Goal: Task Accomplishment & Management: Complete application form

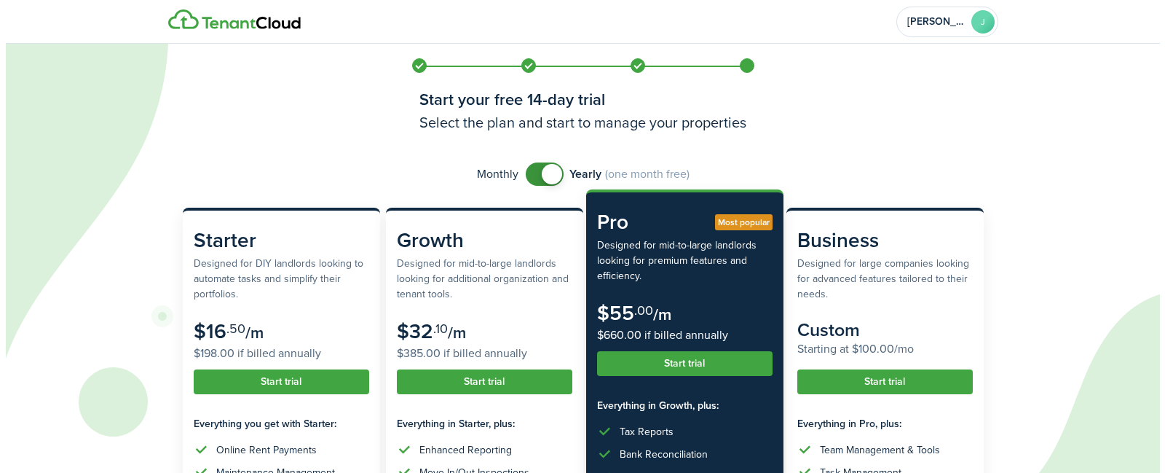
scroll to position [73, 0]
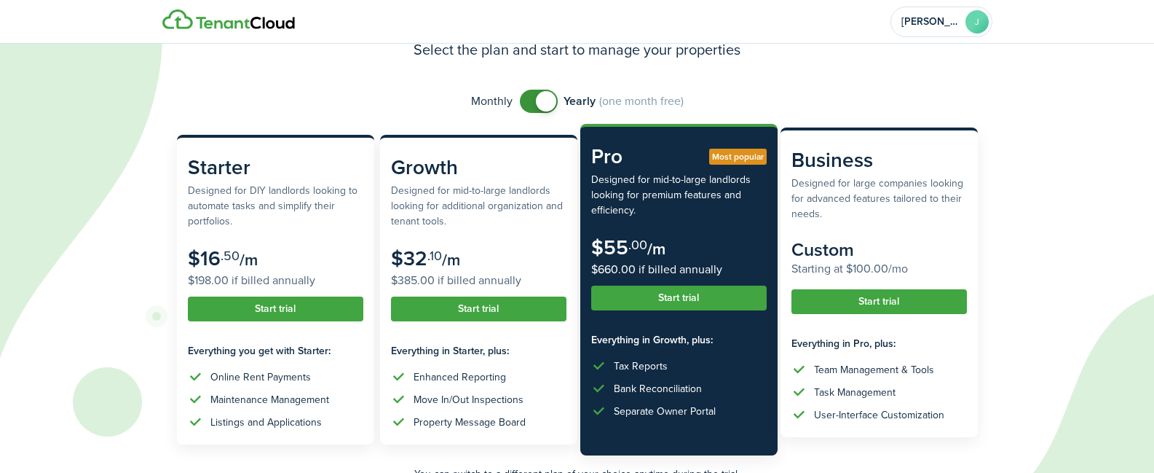
click at [826, 304] on button "Start trial" at bounding box center [878, 301] width 175 height 25
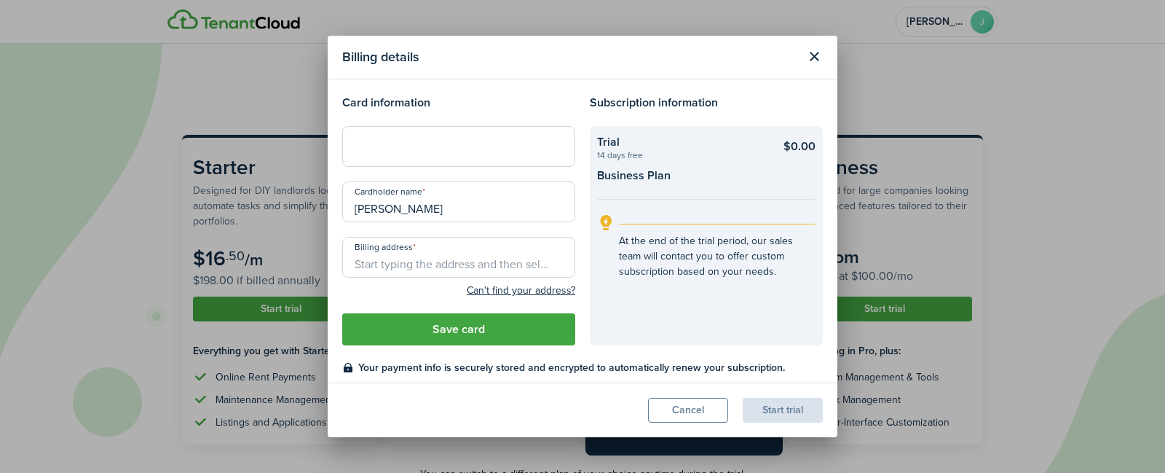
click at [466, 266] on input "Billing address" at bounding box center [458, 257] width 233 height 41
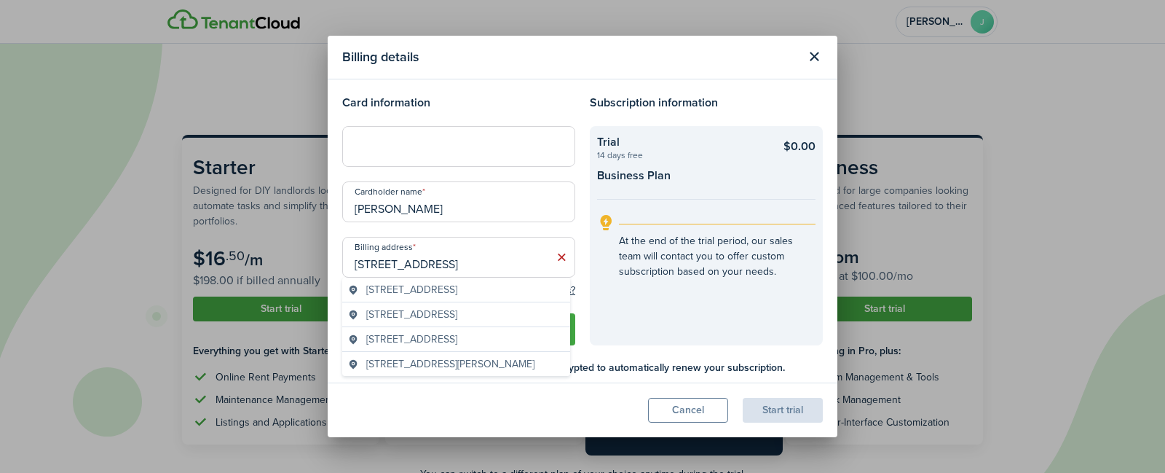
click at [457, 287] on span "[STREET_ADDRESS]" at bounding box center [411, 289] width 91 height 15
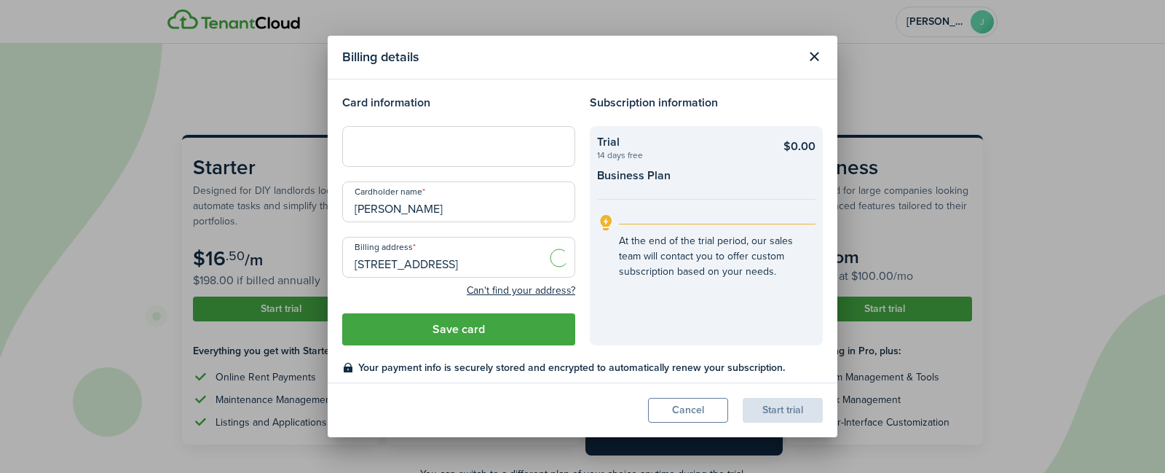
type input "[STREET_ADDRESS]"
click at [516, 331] on button "Save card" at bounding box center [458, 329] width 233 height 32
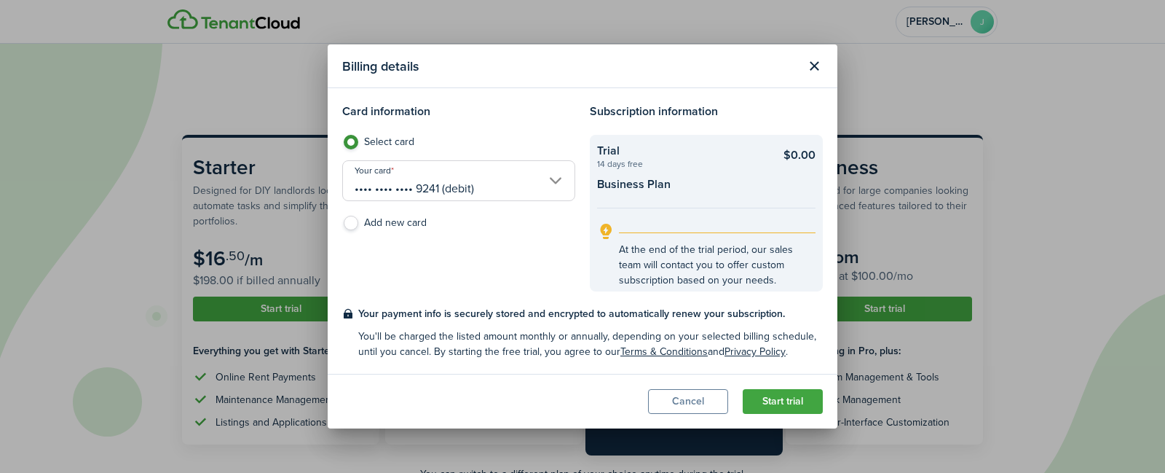
click at [766, 399] on button "Start trial" at bounding box center [783, 401] width 80 height 25
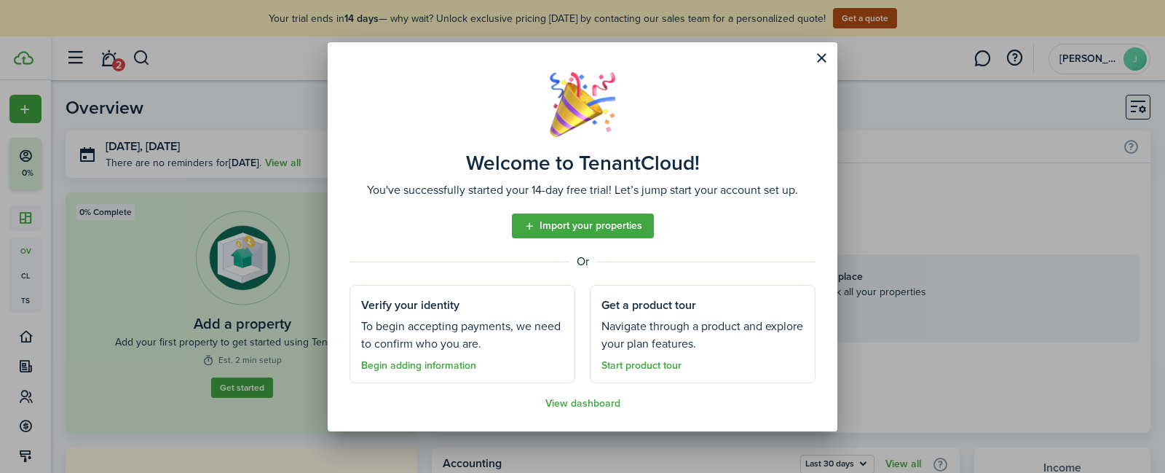
click at [593, 403] on link "View dashboard" at bounding box center [582, 404] width 75 height 12
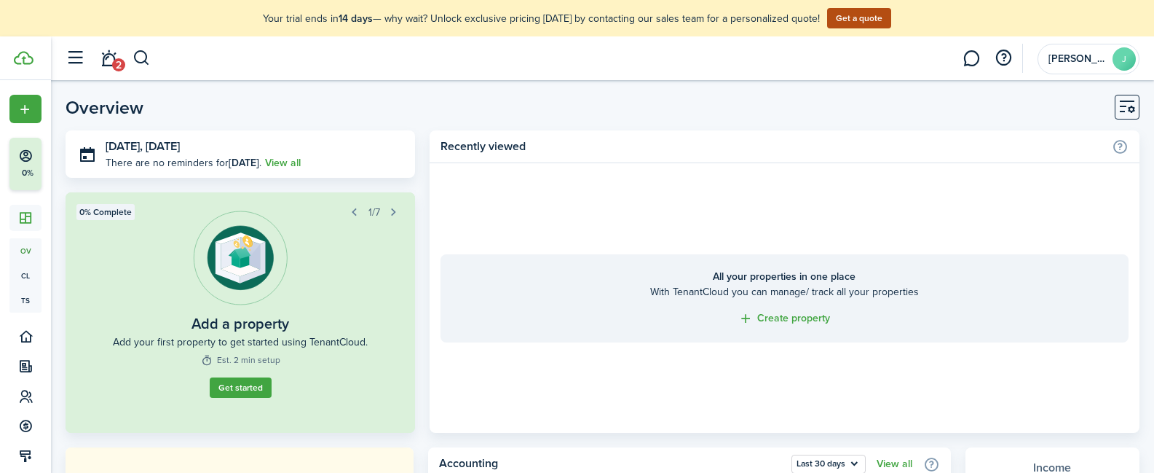
click at [145, 62] on button "button" at bounding box center [142, 58] width 18 height 25
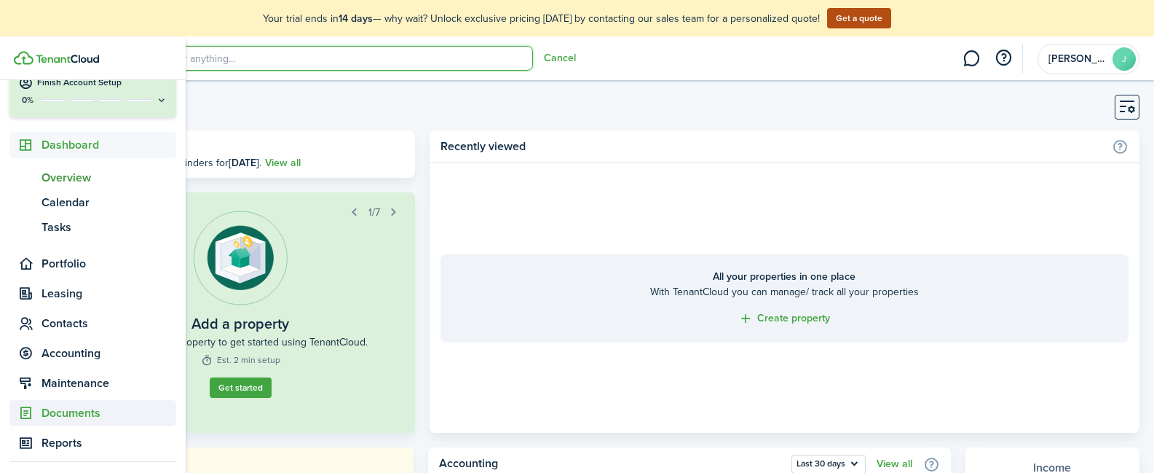
scroll to position [146, 0]
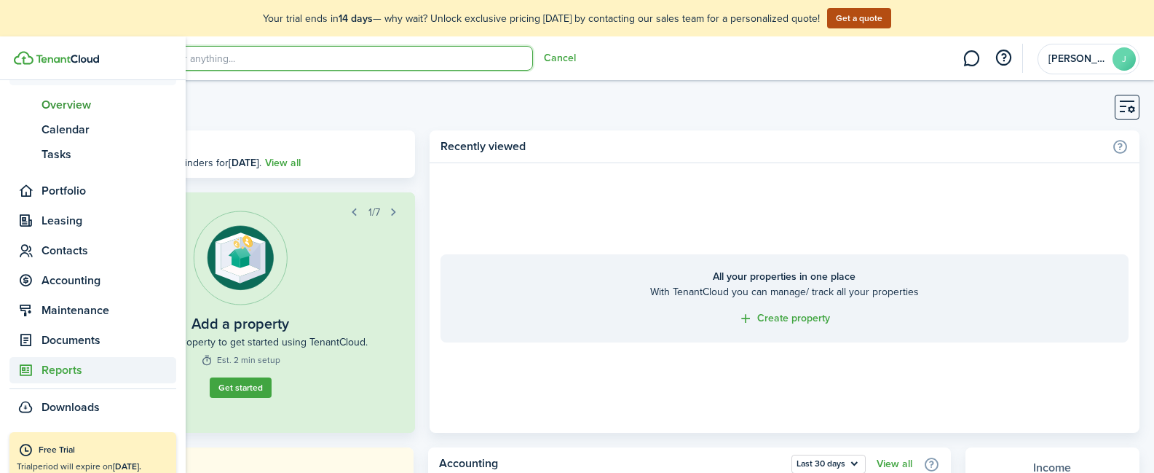
click at [78, 368] on span "Reports" at bounding box center [109, 369] width 135 height 17
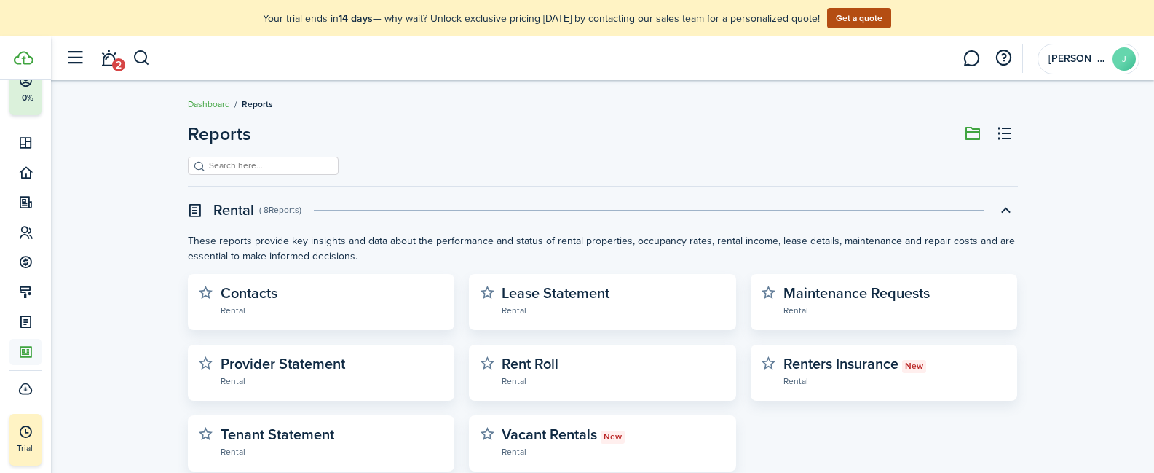
scroll to position [73, 0]
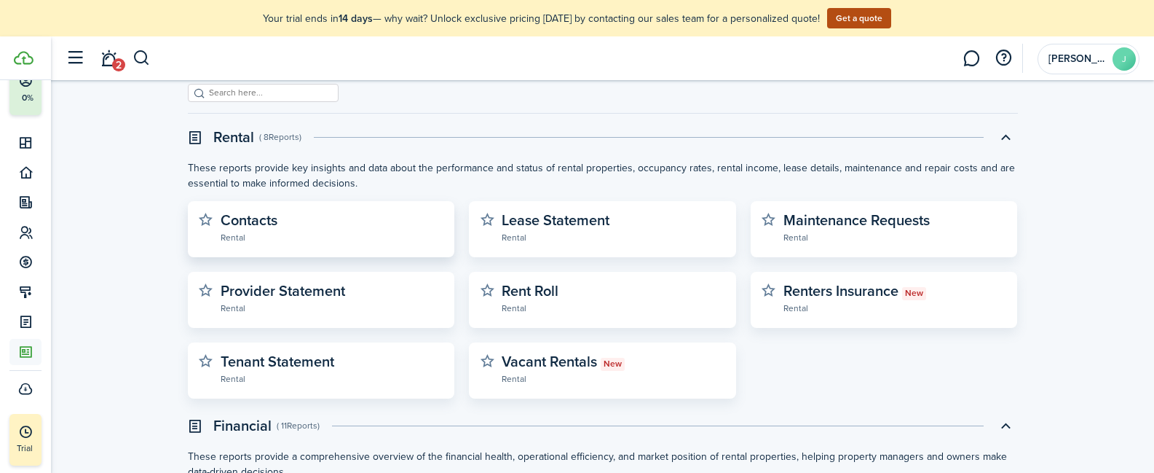
click at [272, 240] on widget-stats-subtitle "Rental" at bounding box center [333, 236] width 224 height 15
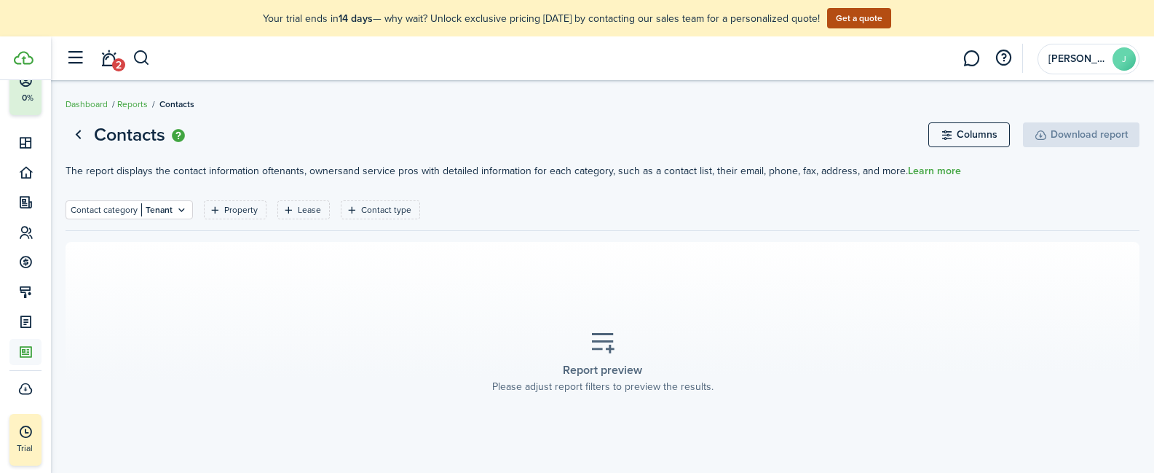
click at [112, 62] on span "2" at bounding box center [118, 64] width 13 height 13
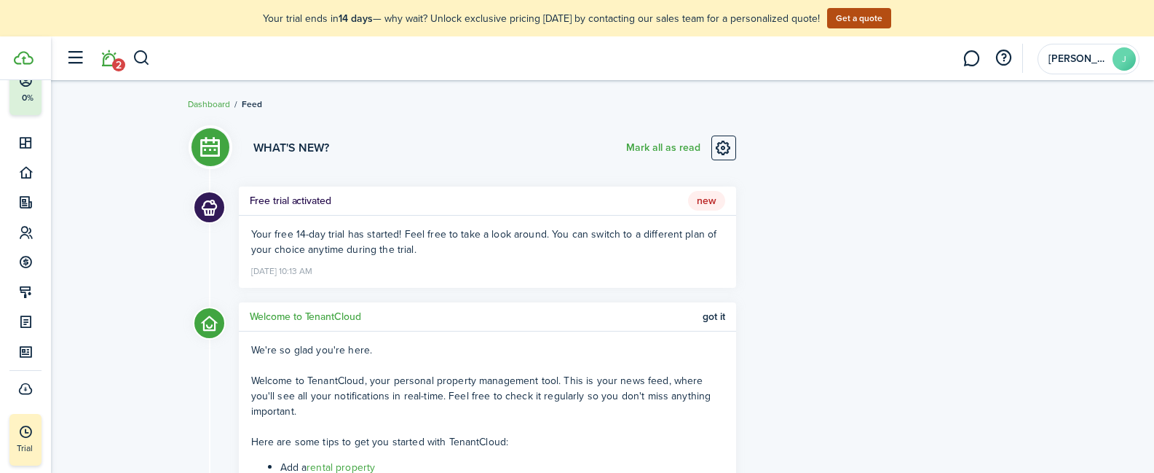
click at [133, 63] on button "button" at bounding box center [142, 58] width 18 height 25
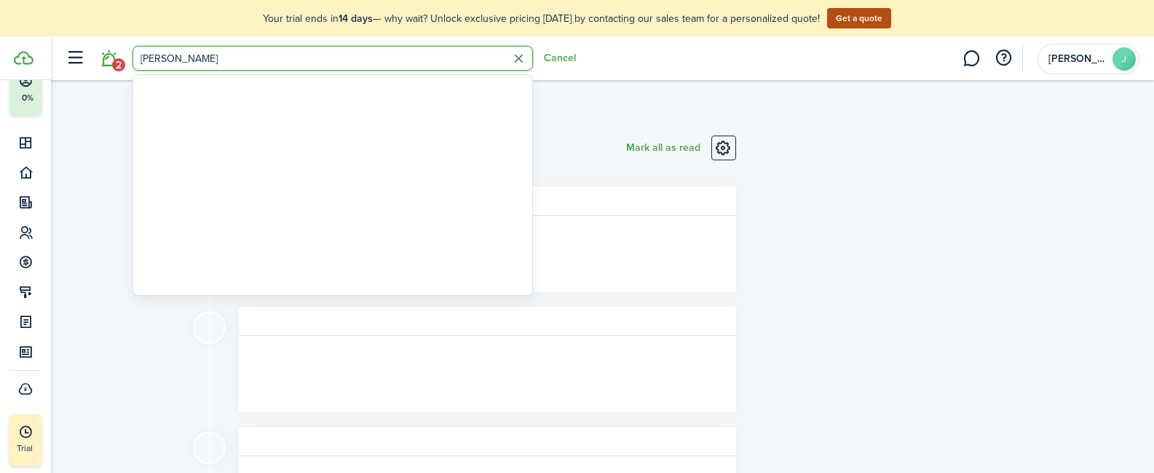
type input "[PERSON_NAME]"
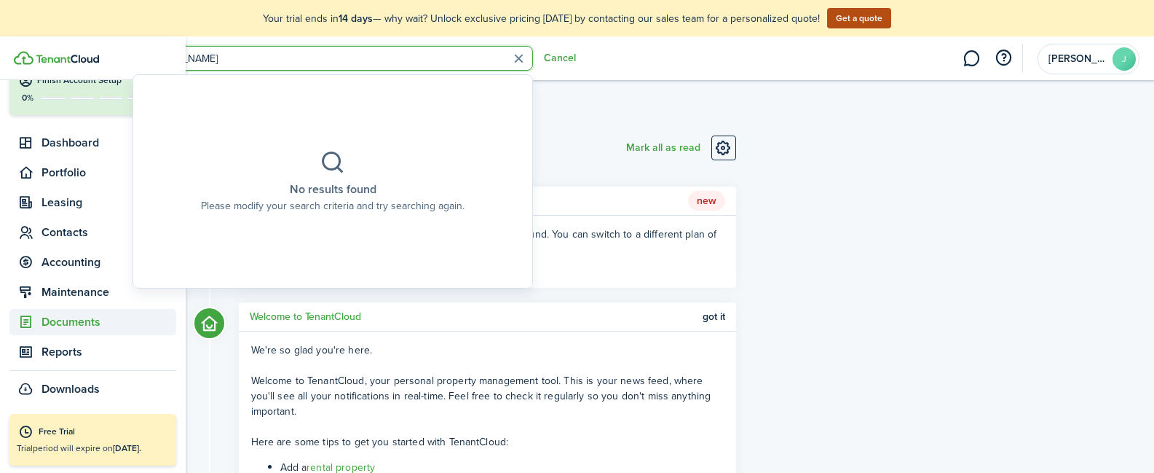
click at [75, 315] on span "Documents" at bounding box center [109, 321] width 135 height 17
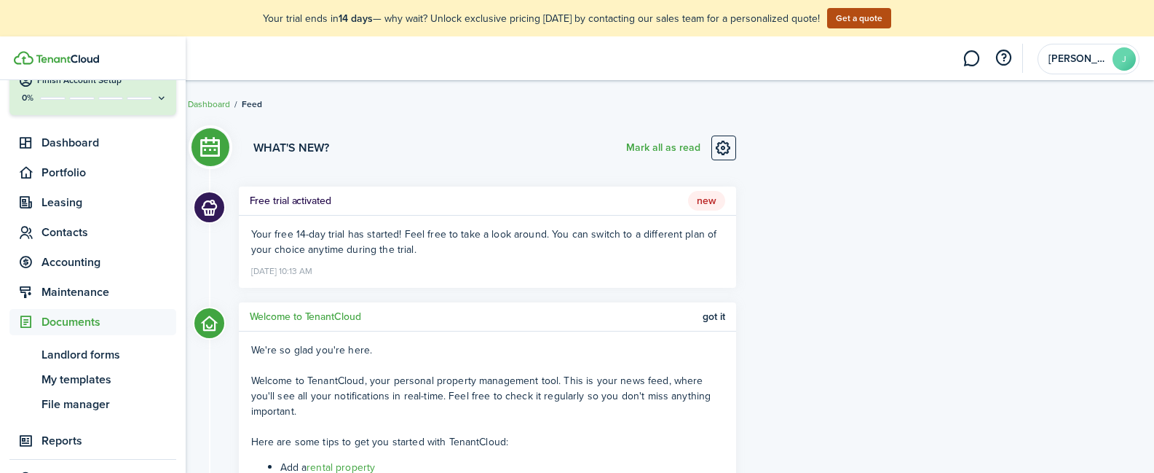
click at [77, 318] on span "Documents" at bounding box center [109, 321] width 135 height 17
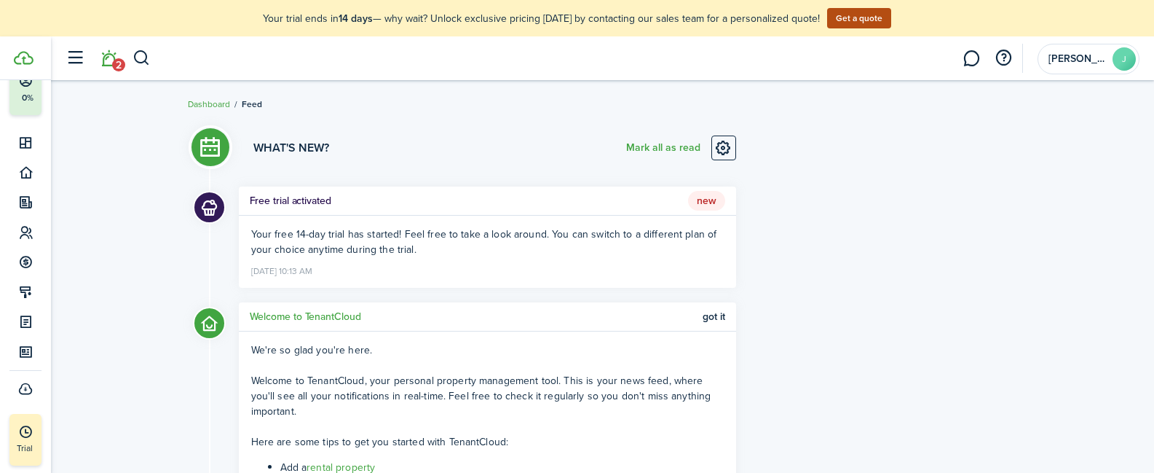
click at [138, 55] on button "button" at bounding box center [142, 58] width 18 height 25
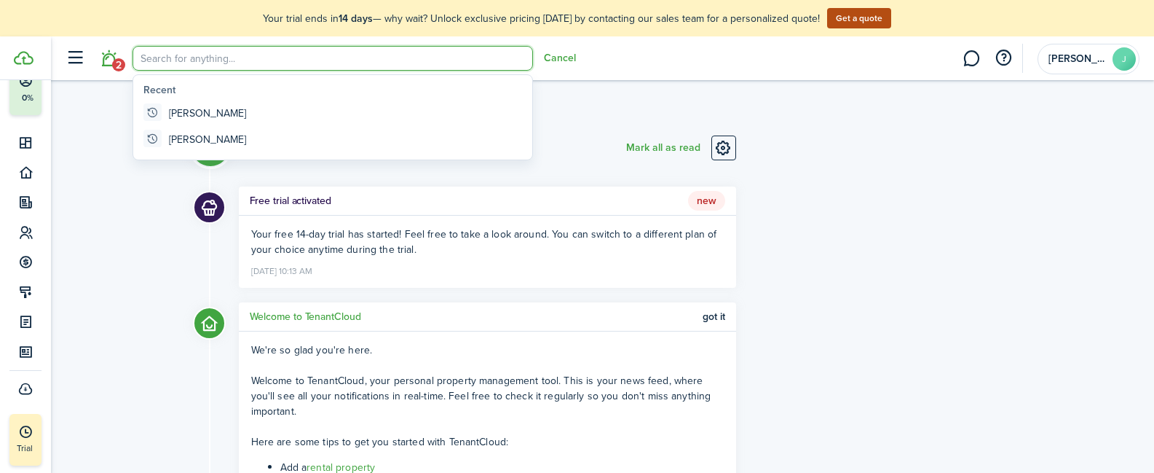
drag, startPoint x: 577, startPoint y: 54, endPoint x: 566, endPoint y: 59, distance: 12.1
click at [574, 55] on header-wrapper "2 Cancel [PERSON_NAME]" at bounding box center [598, 58] width 1081 height 44
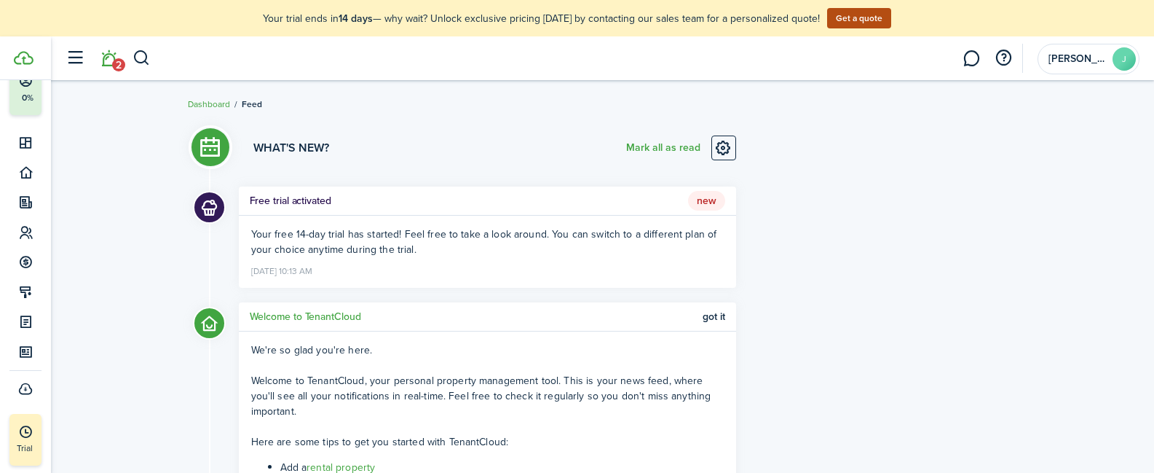
click at [566, 58] on header-wrapper "2 [PERSON_NAME]" at bounding box center [598, 58] width 1081 height 44
click at [219, 100] on link "Dashboard" at bounding box center [209, 104] width 42 height 13
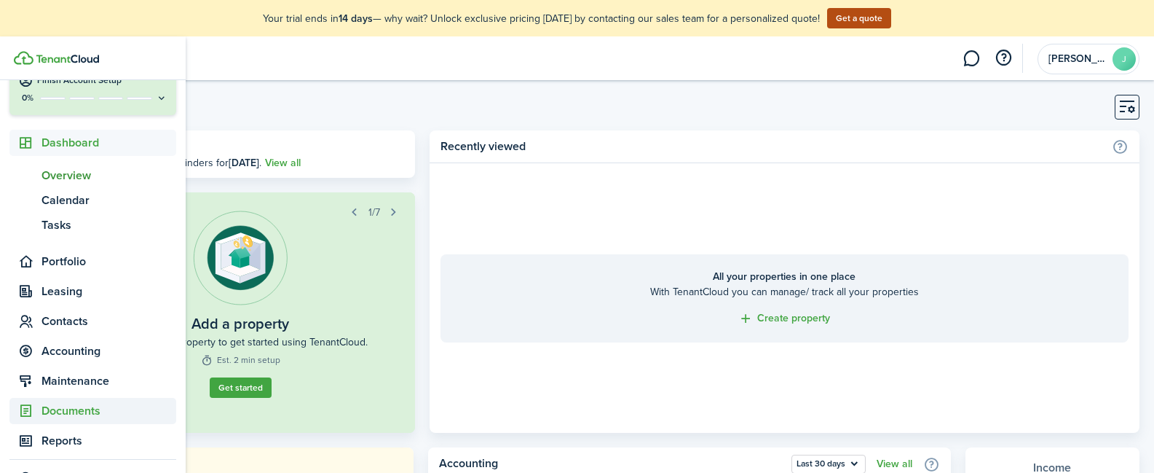
click at [68, 414] on span "Documents" at bounding box center [109, 410] width 135 height 17
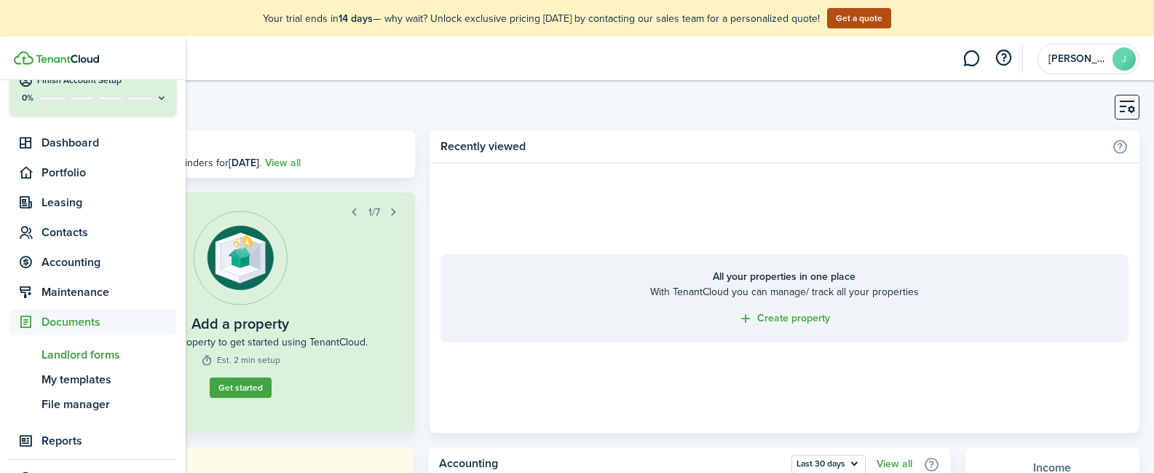
click at [100, 357] on span "Landlord forms" at bounding box center [109, 354] width 135 height 17
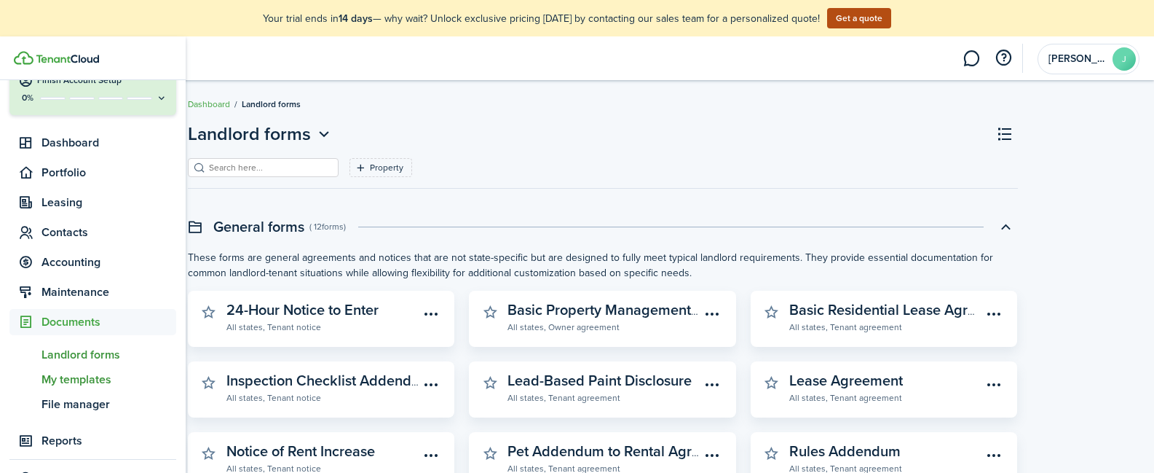
click at [69, 383] on span "My templates" at bounding box center [109, 379] width 135 height 17
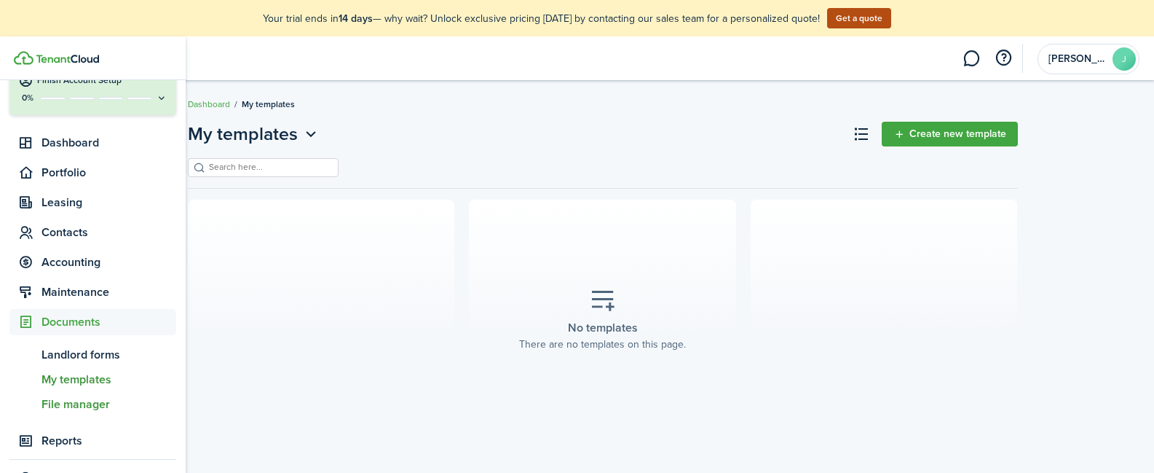
click at [75, 405] on span "File manager" at bounding box center [109, 403] width 135 height 17
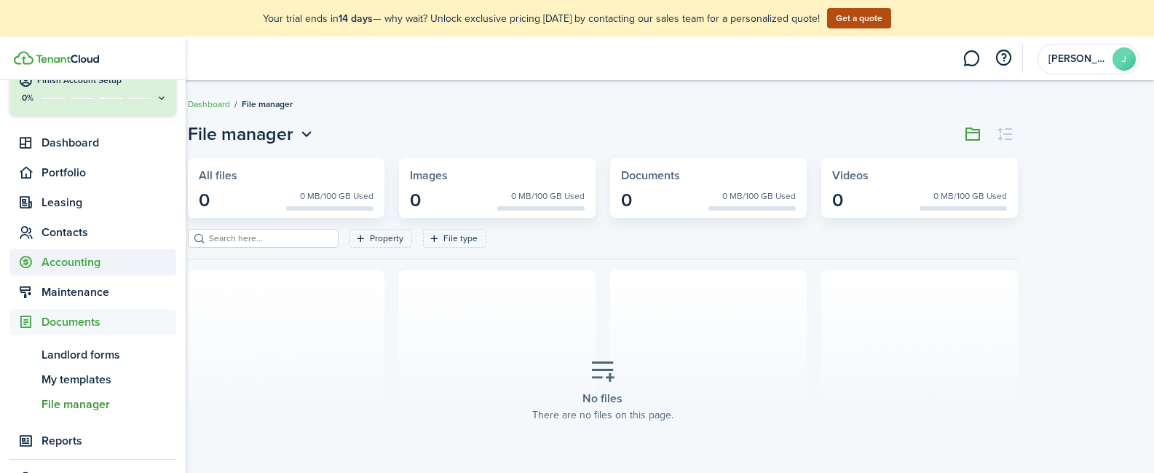
click at [48, 262] on span "Accounting" at bounding box center [109, 261] width 135 height 17
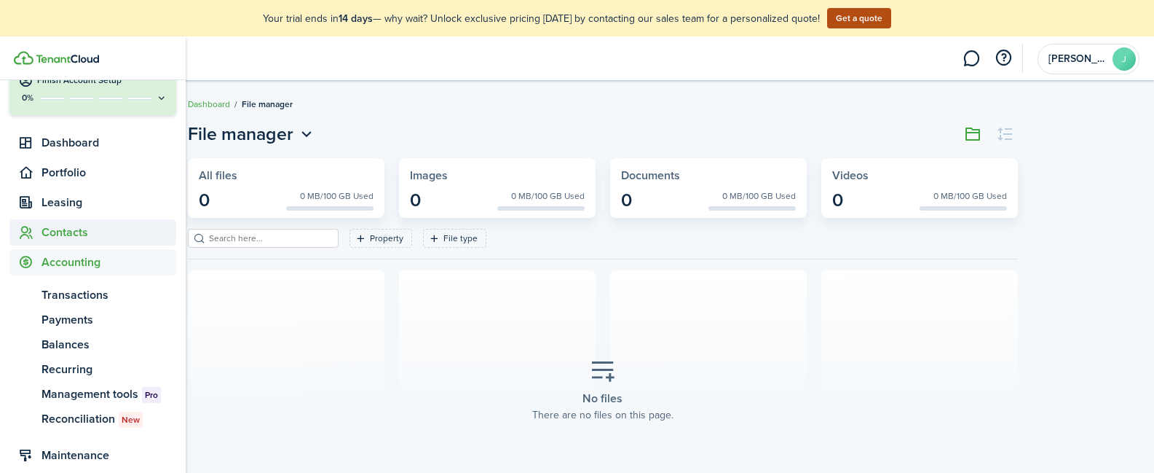
click at [52, 237] on span "Contacts" at bounding box center [109, 232] width 135 height 17
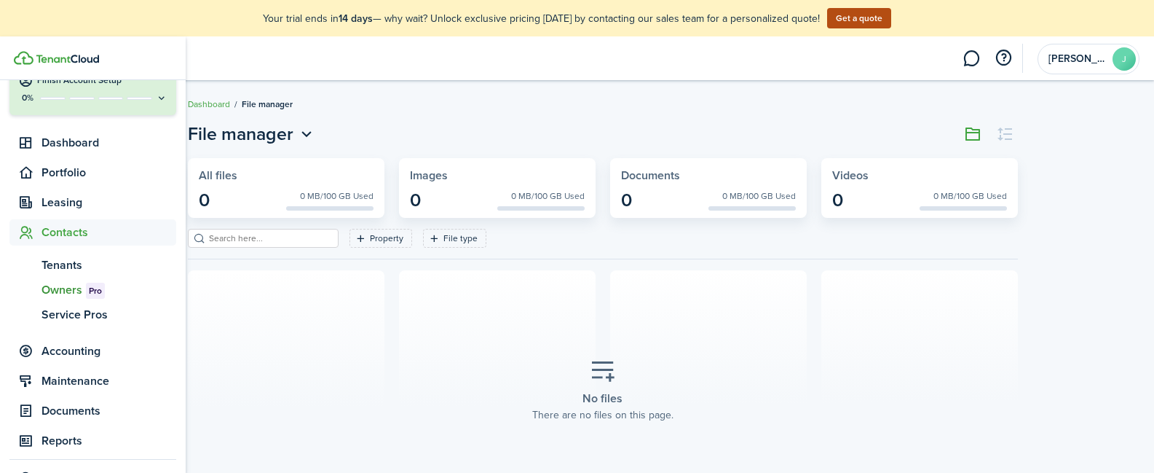
click at [55, 289] on span "Owners Pro" at bounding box center [109, 289] width 135 height 17
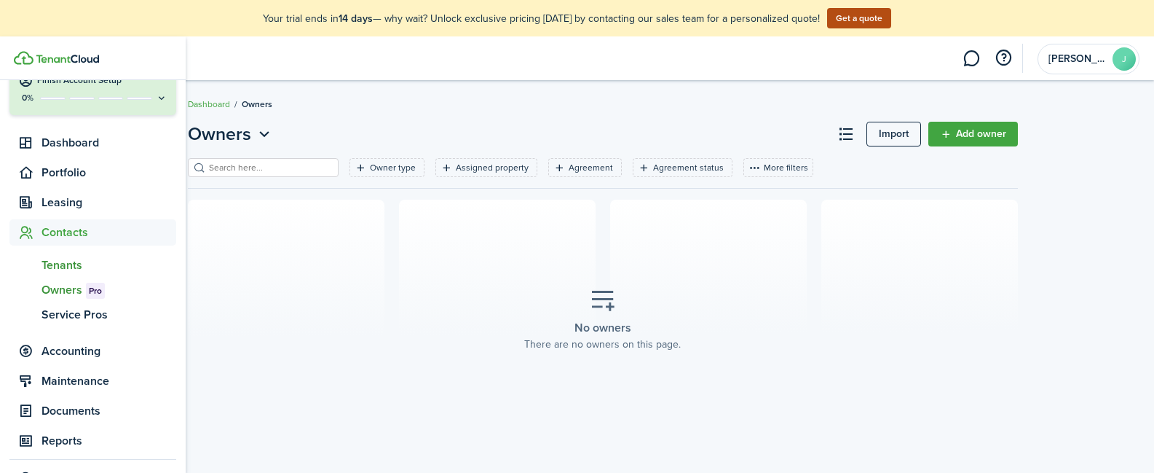
click at [56, 266] on span "Tenants" at bounding box center [109, 264] width 135 height 17
click at [68, 315] on span "Service Pros" at bounding box center [109, 314] width 135 height 17
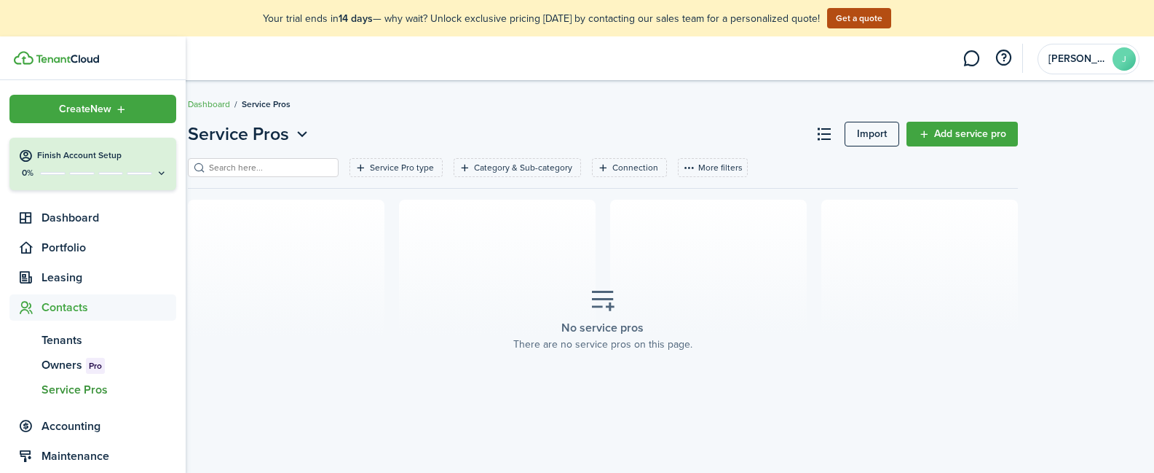
click at [95, 111] on span "Create New" at bounding box center [85, 109] width 52 height 10
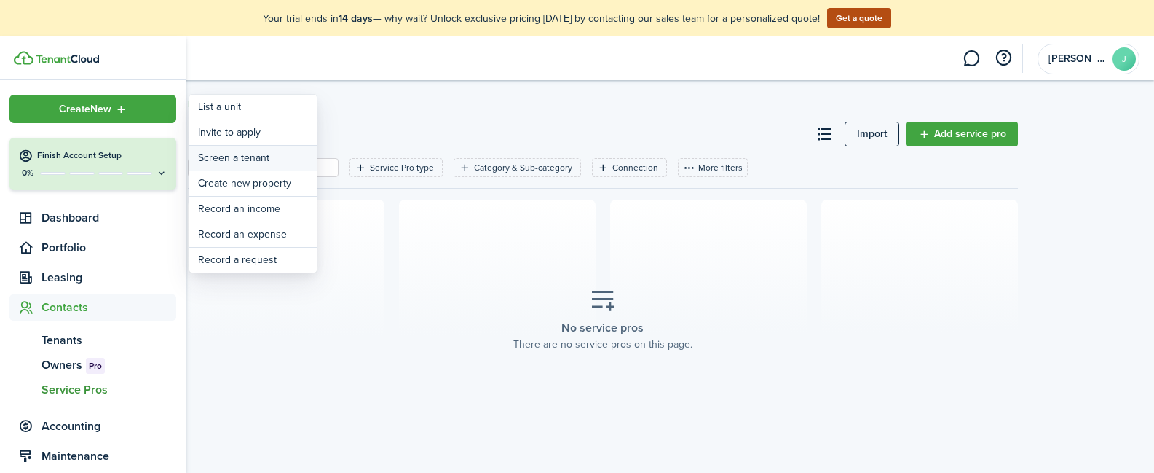
click at [229, 157] on link "Screen a tenant" at bounding box center [252, 158] width 127 height 25
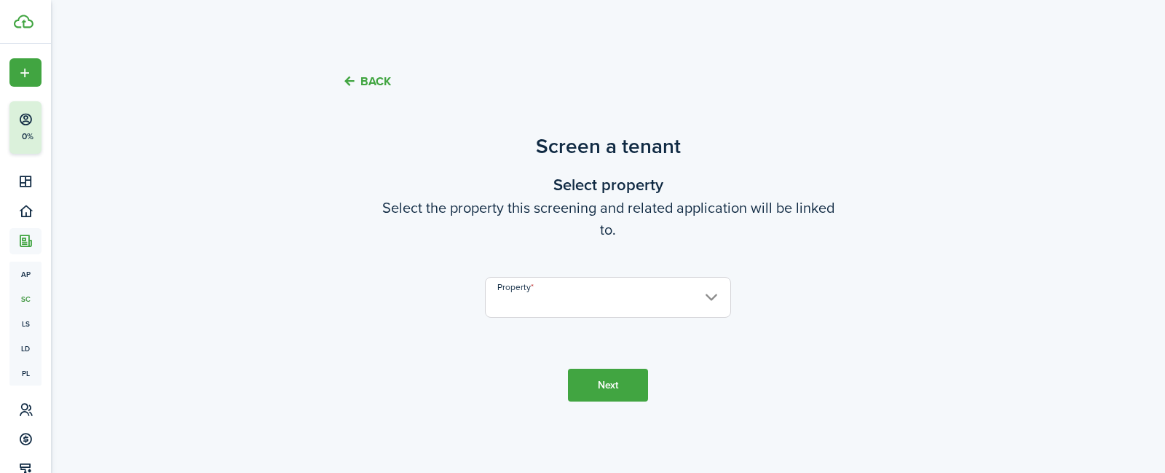
click at [550, 296] on input "Property" at bounding box center [608, 297] width 246 height 41
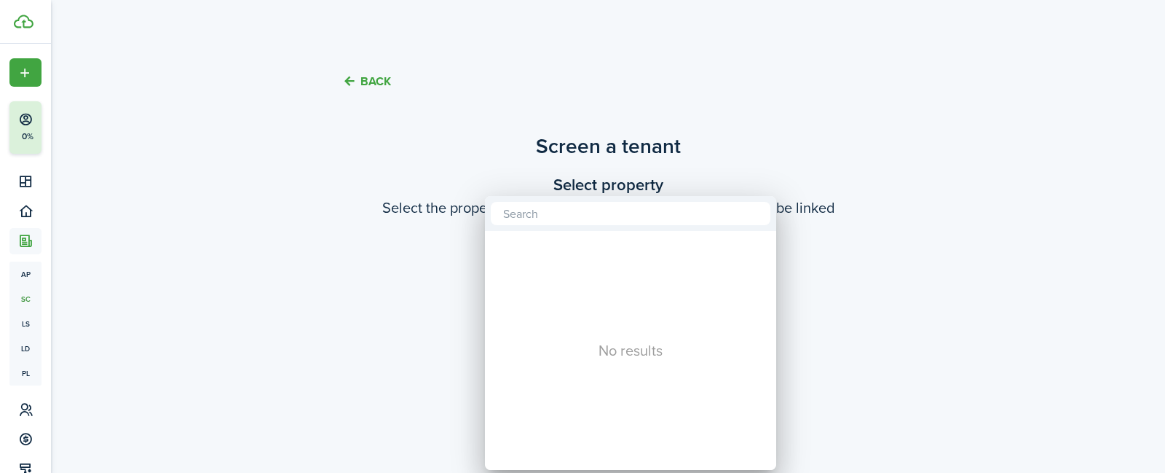
drag, startPoint x: 491, startPoint y: 294, endPoint x: 481, endPoint y: 298, distance: 10.8
click at [490, 294] on div "No results" at bounding box center [630, 350] width 291 height 239
click at [431, 301] on div at bounding box center [582, 236] width 1398 height 706
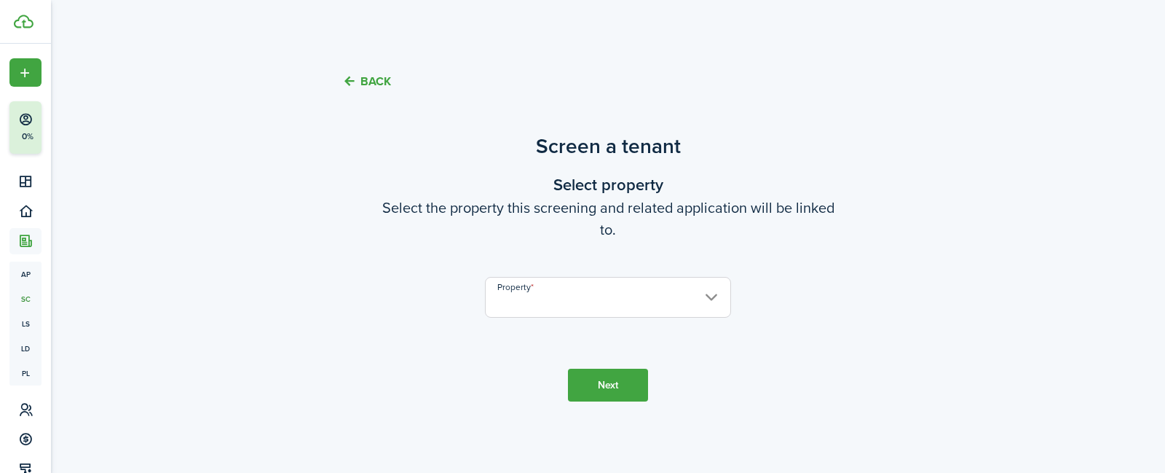
click at [541, 293] on input "Property" at bounding box center [608, 297] width 246 height 41
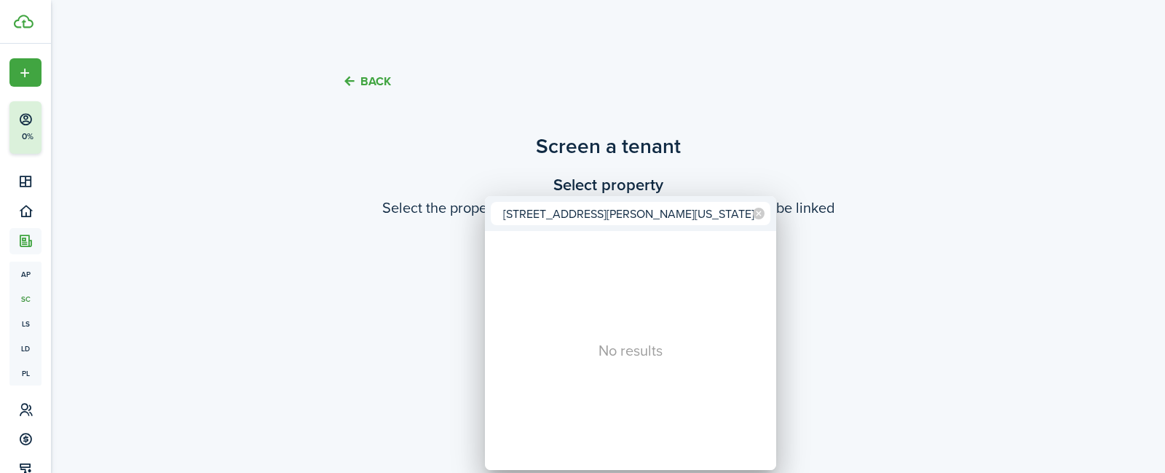
type input "[STREET_ADDRESS][PERSON_NAME][US_STATE]"
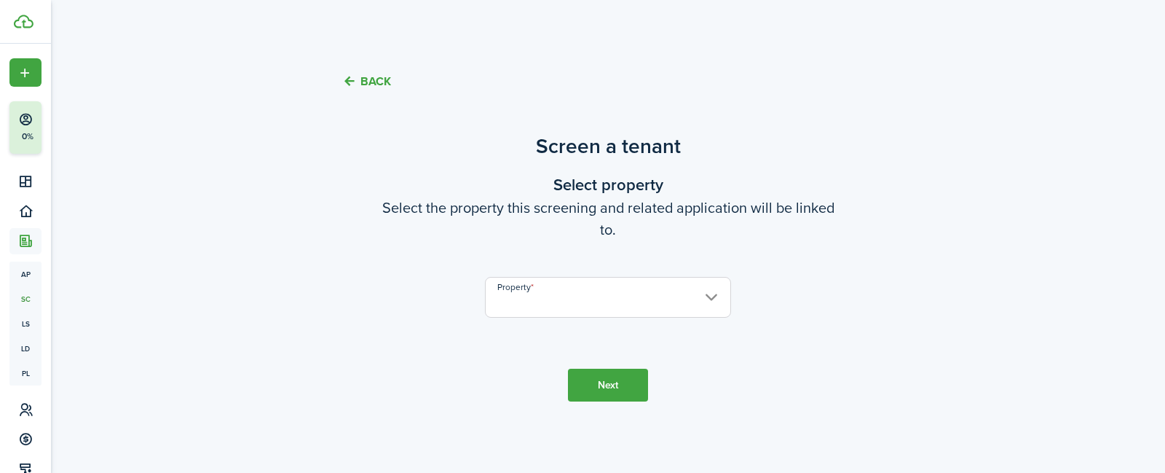
click at [697, 308] on input "Property" at bounding box center [608, 297] width 246 height 41
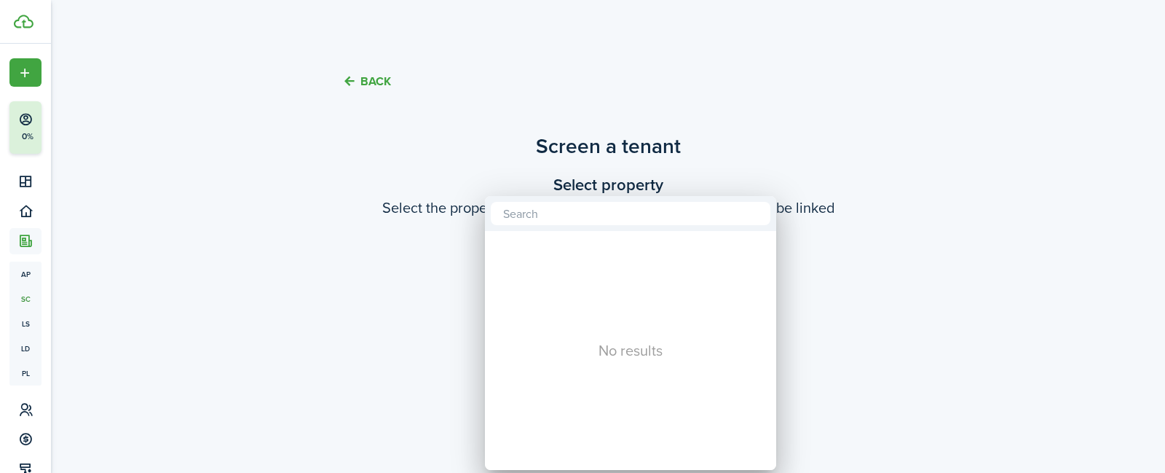
drag, startPoint x: 451, startPoint y: 315, endPoint x: 444, endPoint y: 317, distance: 7.4
click at [450, 315] on div at bounding box center [582, 236] width 1398 height 706
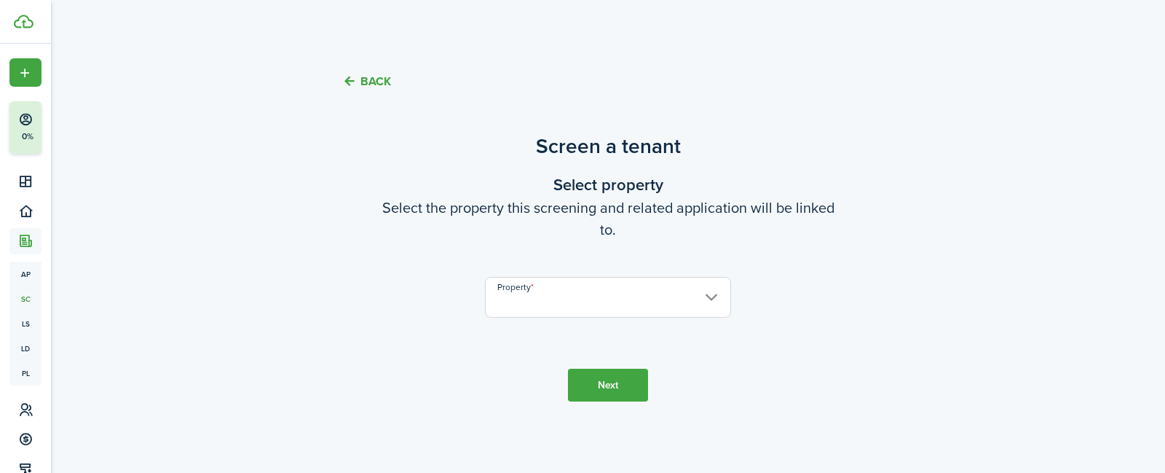
click at [625, 377] on button "Next" at bounding box center [608, 384] width 80 height 33
click at [549, 302] on input "Property" at bounding box center [608, 297] width 246 height 41
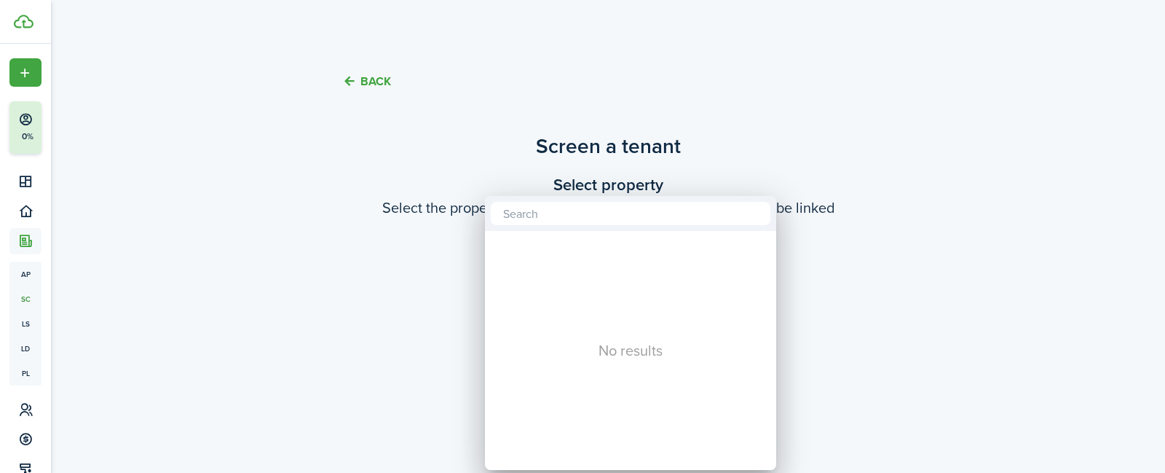
click at [143, 286] on div at bounding box center [582, 236] width 1398 height 706
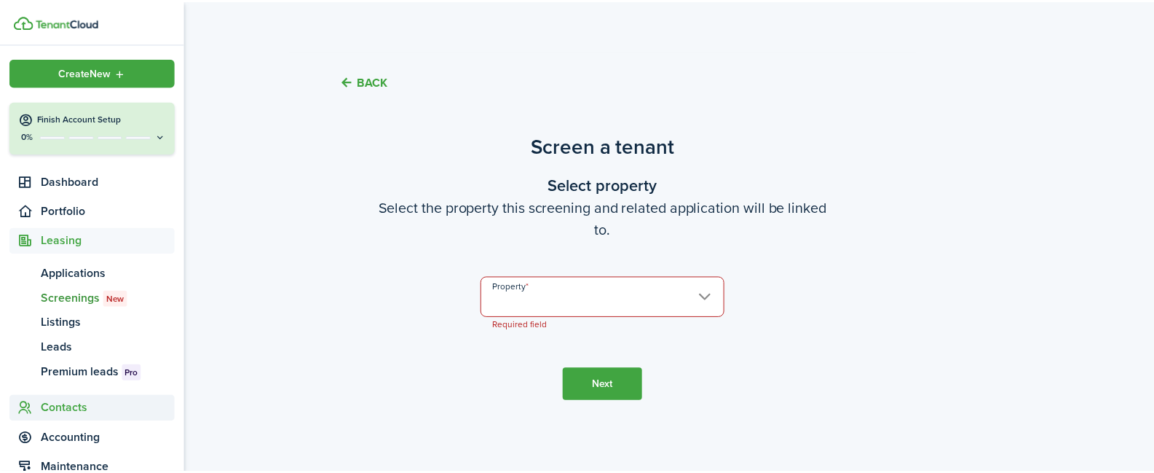
scroll to position [177, 0]
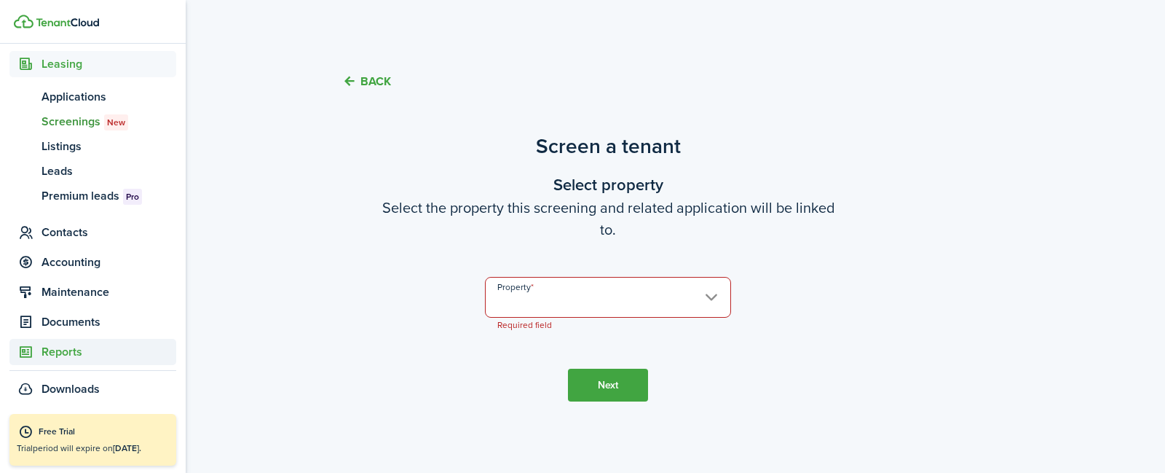
click at [67, 350] on span "Reports" at bounding box center [109, 351] width 135 height 17
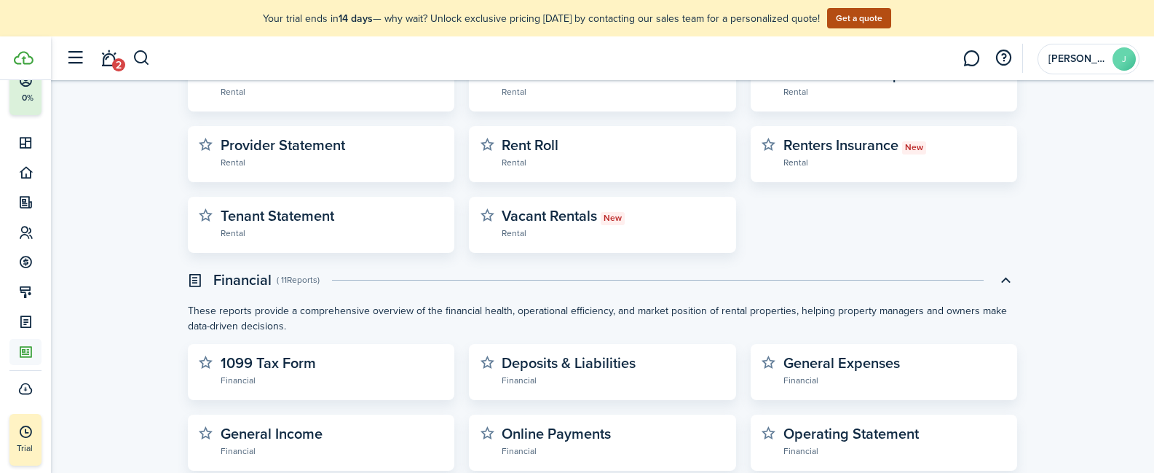
scroll to position [146, 0]
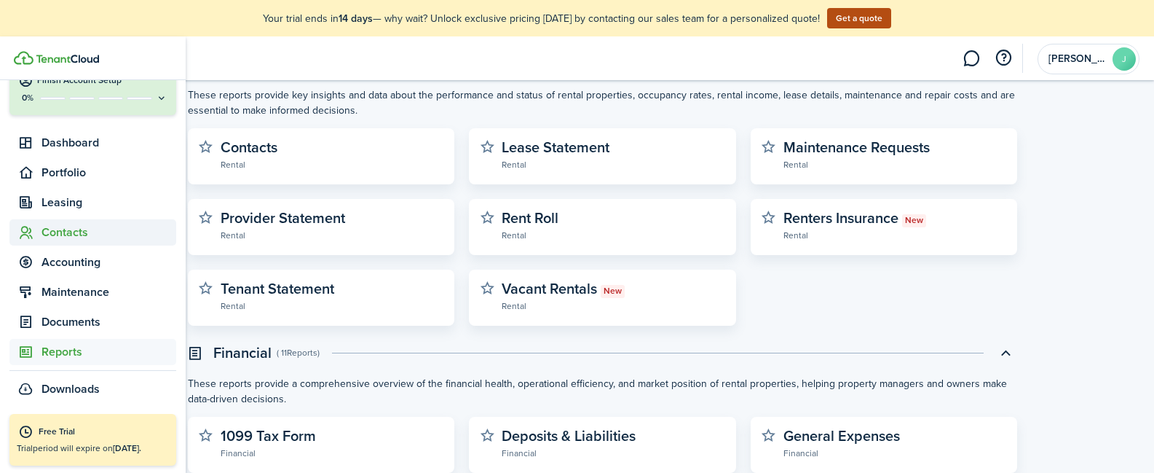
click at [63, 229] on span "Contacts" at bounding box center [109, 232] width 135 height 17
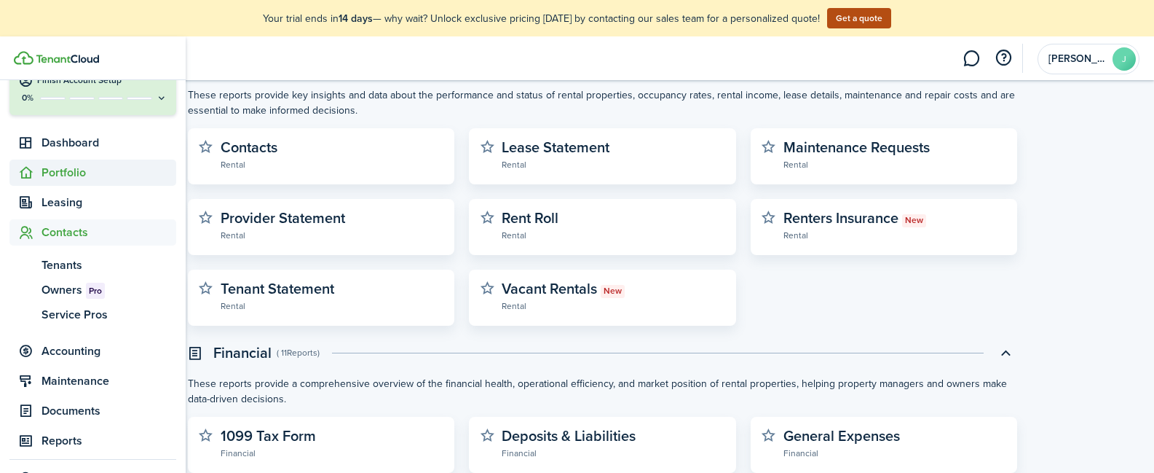
click at [49, 178] on span "Portfolio" at bounding box center [109, 172] width 135 height 17
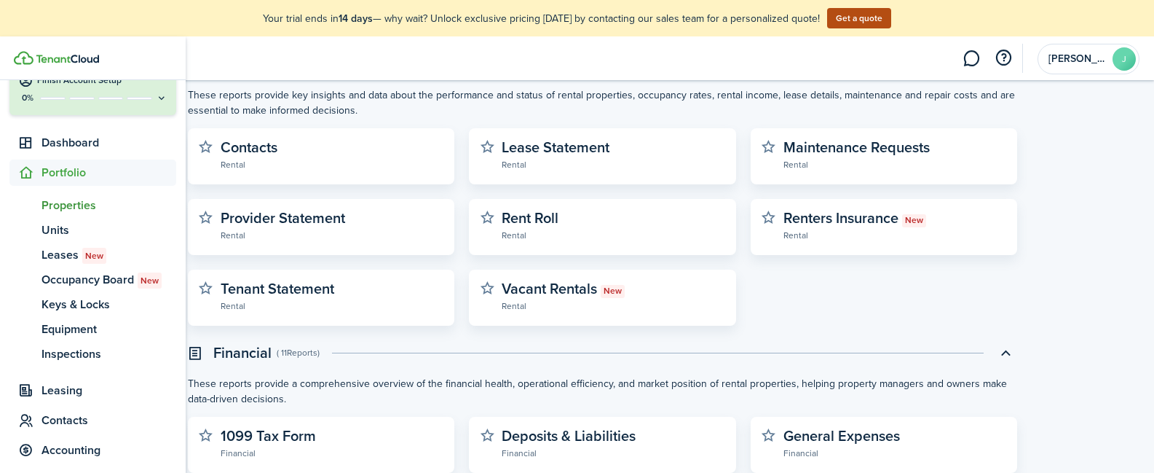
click at [63, 208] on span "Properties" at bounding box center [109, 205] width 135 height 17
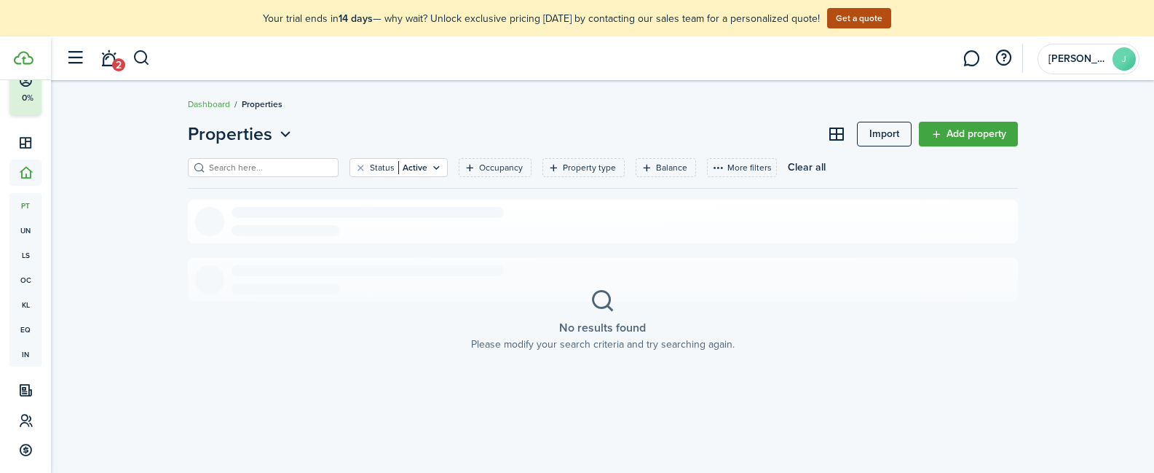
click at [980, 134] on link "Add property" at bounding box center [968, 134] width 99 height 25
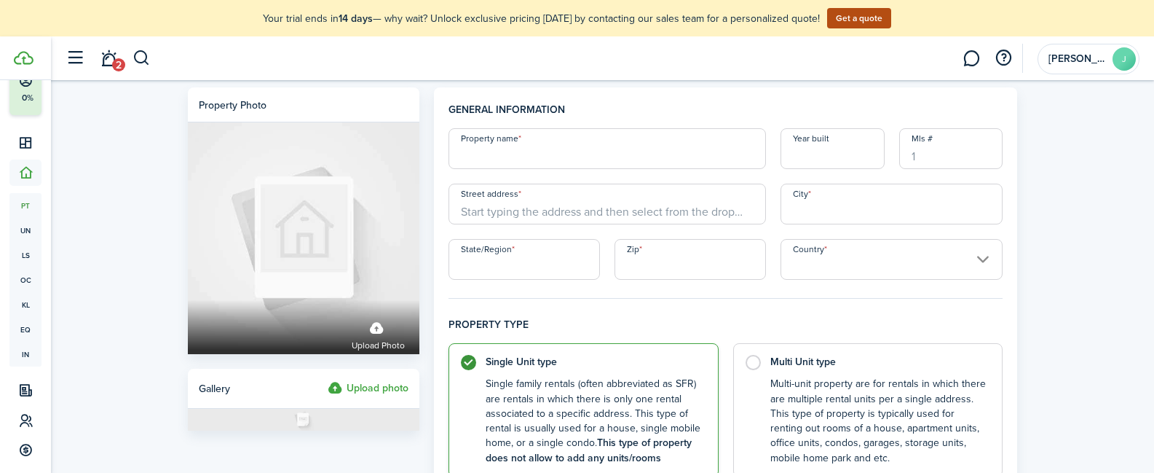
click at [636, 167] on input "Property name" at bounding box center [607, 148] width 317 height 41
type input "Personal"
type input "1985"
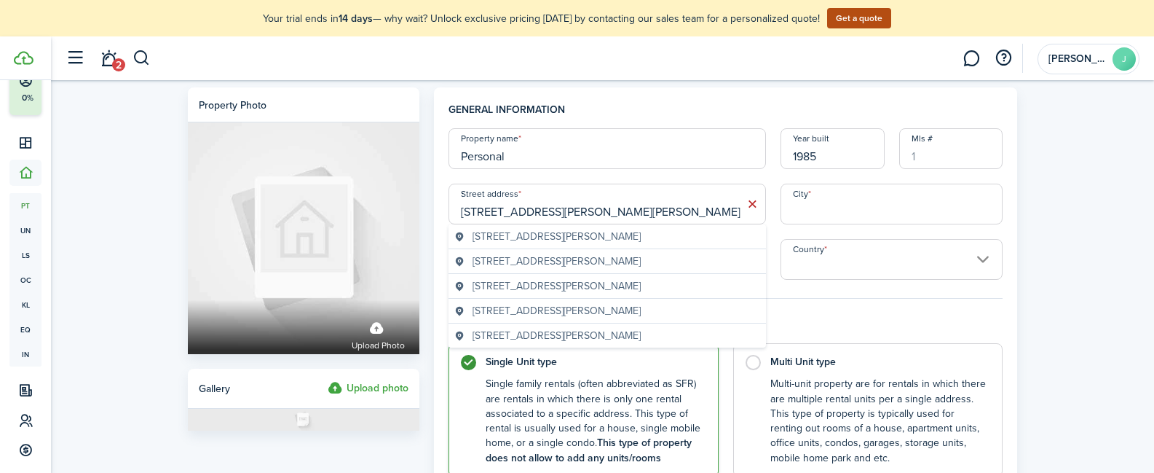
click at [589, 239] on span "[STREET_ADDRESS][PERSON_NAME]" at bounding box center [557, 236] width 168 height 15
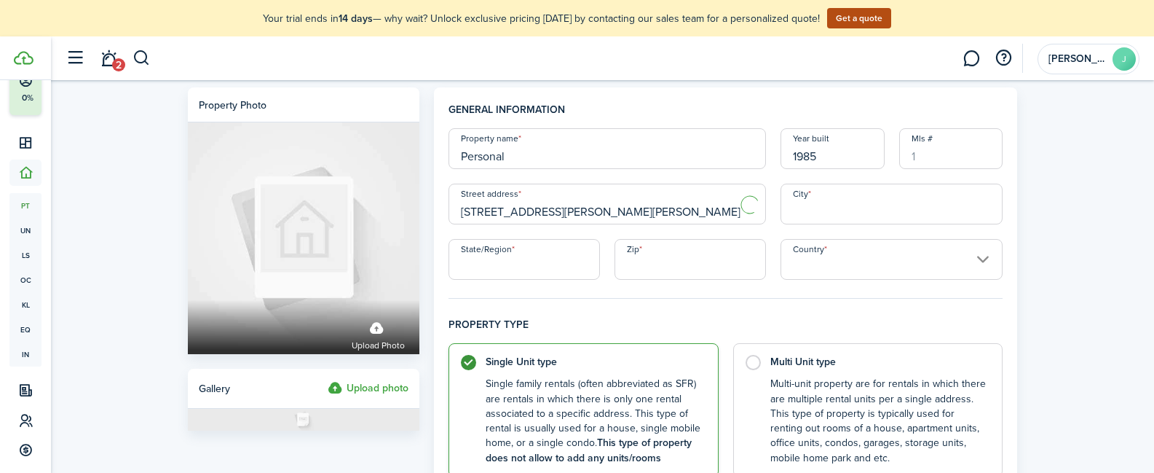
type input "[STREET_ADDRESS][PERSON_NAME]"
type input "Ottumwa"
type input "IA"
type input "52501"
type input "[GEOGRAPHIC_DATA]"
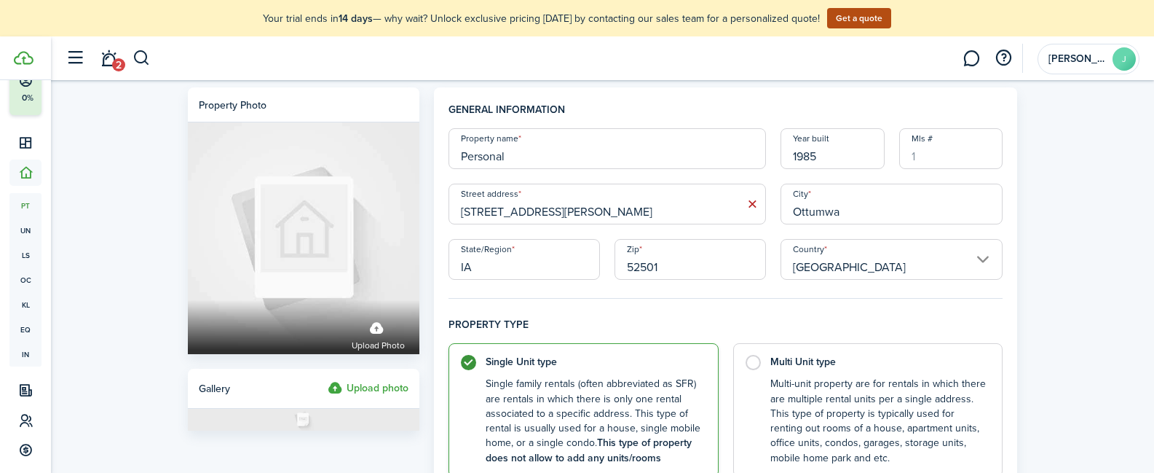
scroll to position [218, 0]
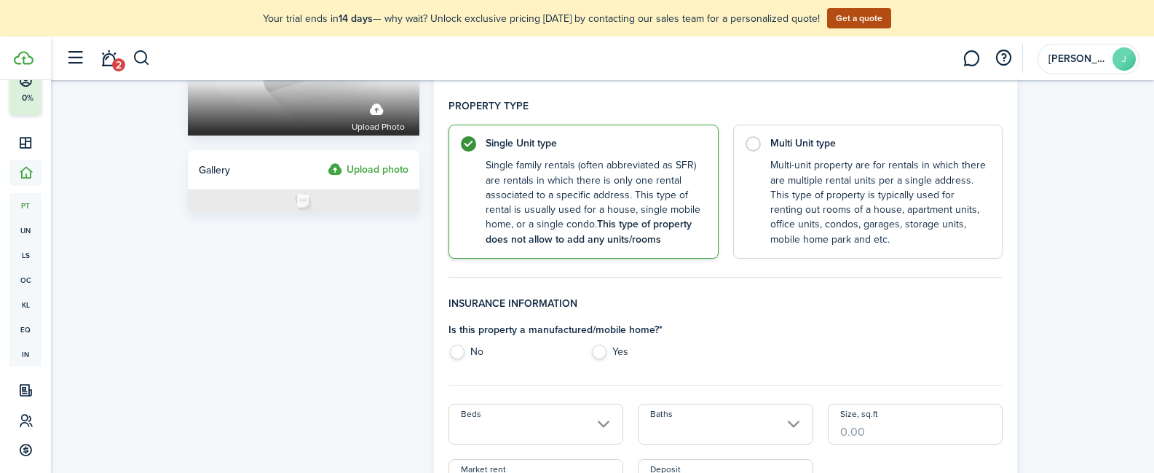
click at [462, 352] on label "No" at bounding box center [512, 355] width 127 height 22
radio input "true"
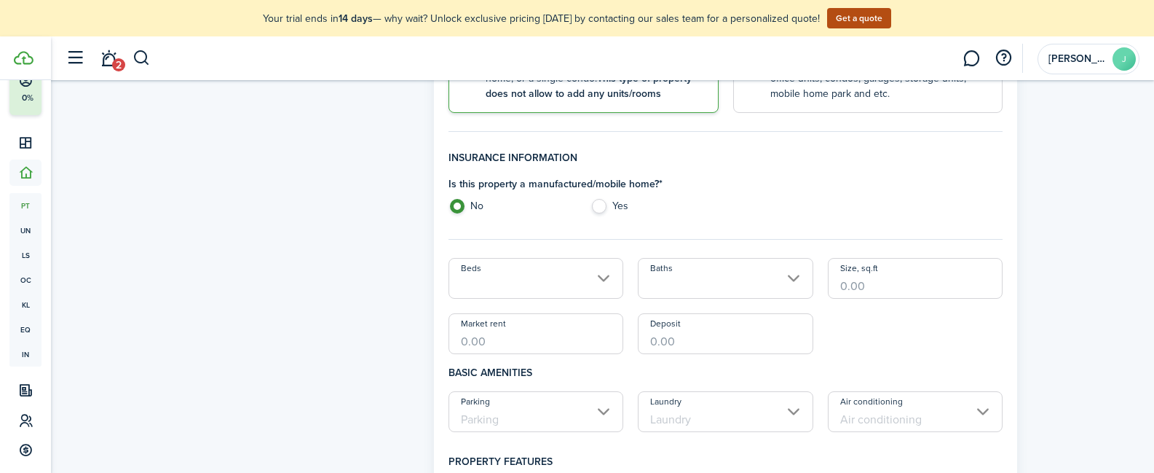
click at [602, 279] on input "Beds" at bounding box center [536, 278] width 175 height 41
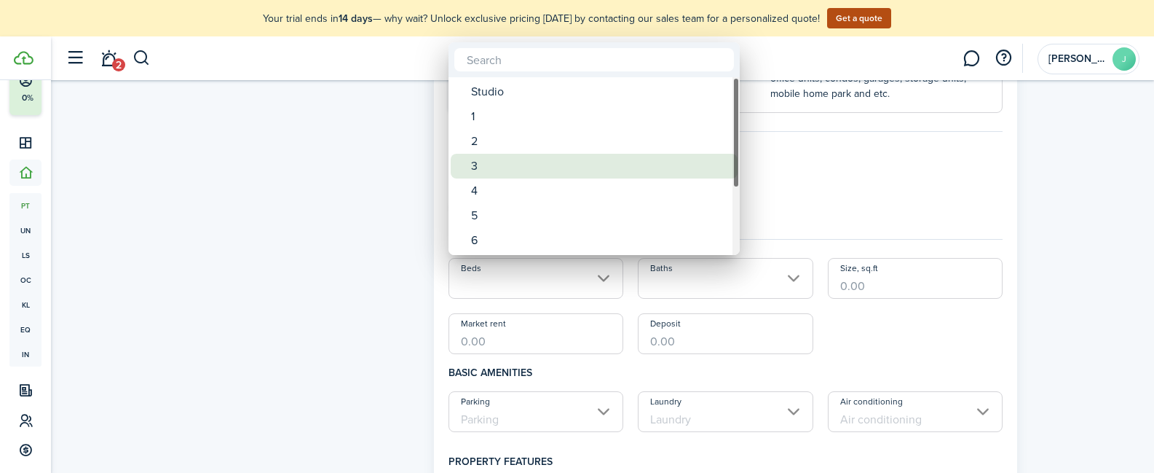
click at [489, 159] on div "3" at bounding box center [600, 166] width 258 height 25
type input "3"
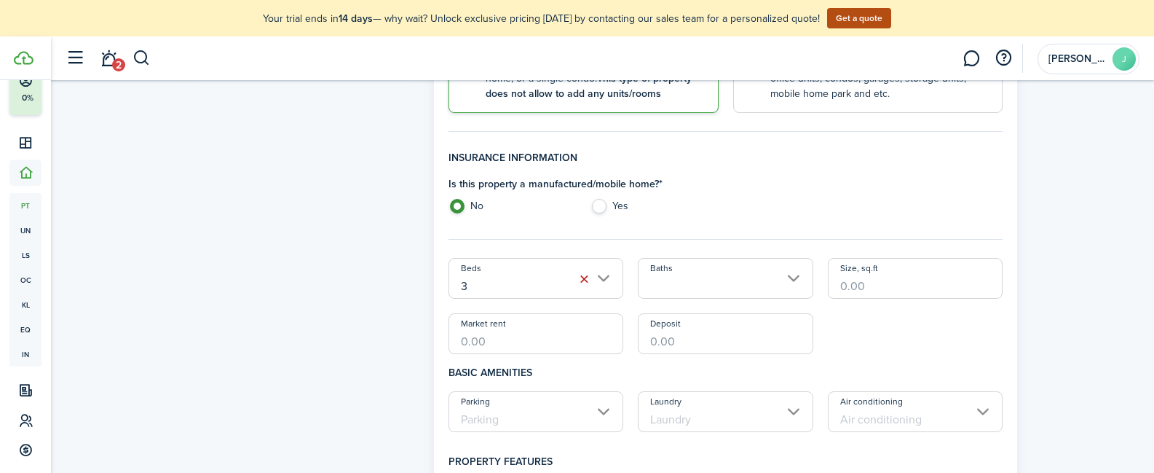
click at [736, 291] on input "Baths" at bounding box center [725, 278] width 175 height 41
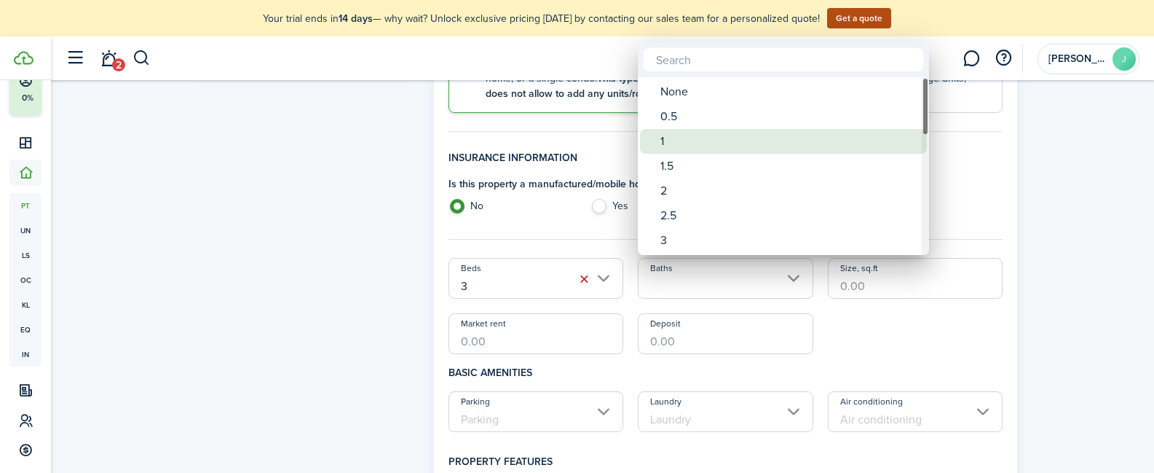
click at [679, 145] on div "1" at bounding box center [789, 141] width 258 height 25
type input "1"
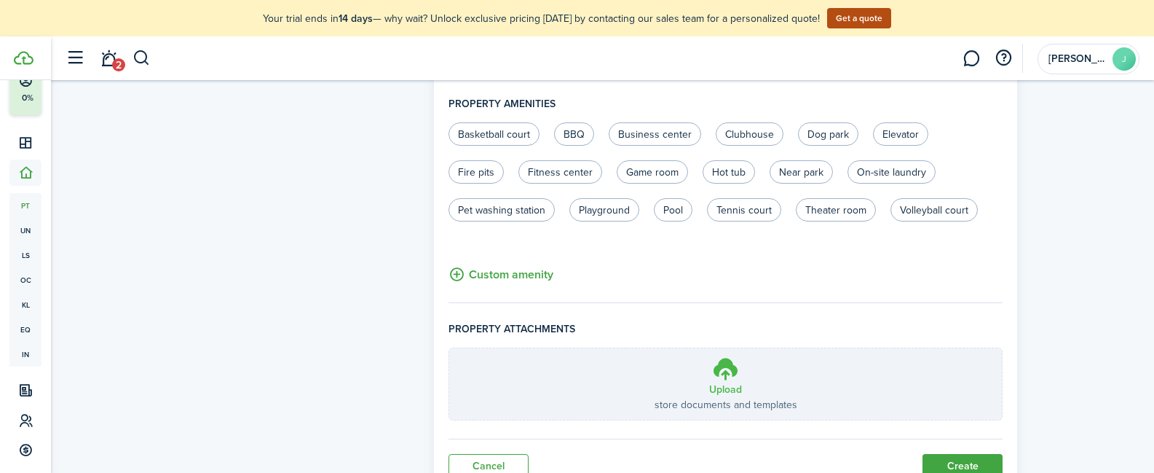
scroll to position [1007, 0]
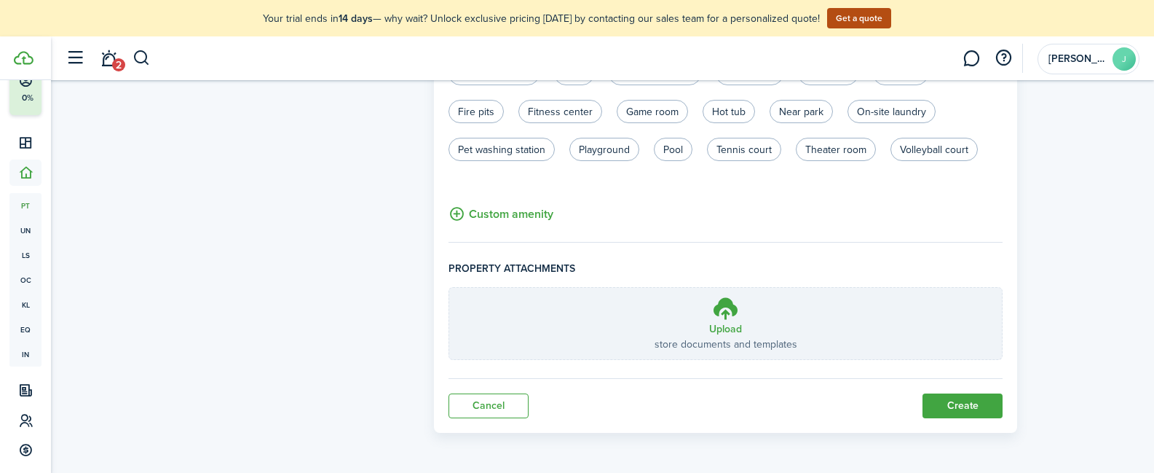
click at [935, 400] on button "Create" at bounding box center [963, 405] width 80 height 25
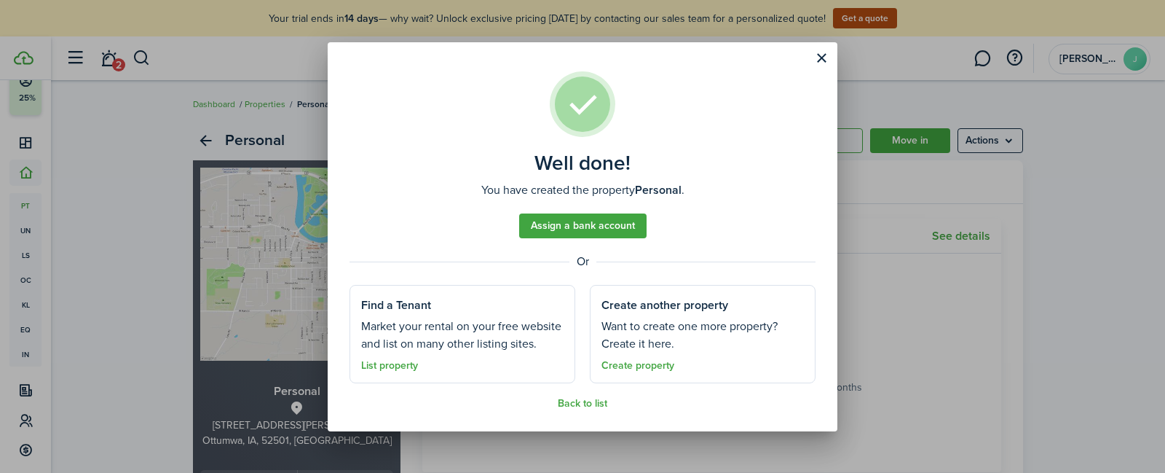
click at [821, 60] on button "Close modal" at bounding box center [821, 58] width 25 height 25
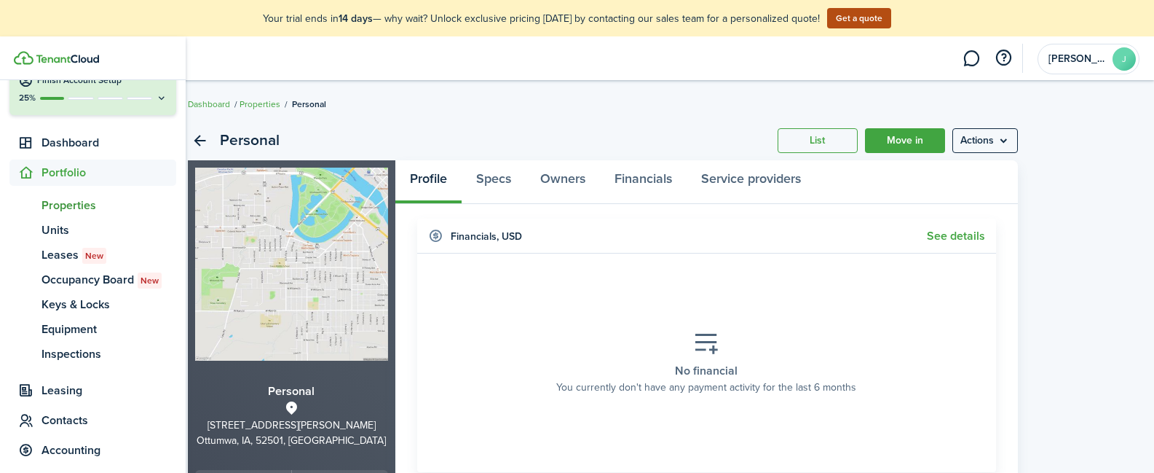
click at [59, 173] on span "Portfolio" at bounding box center [109, 172] width 135 height 17
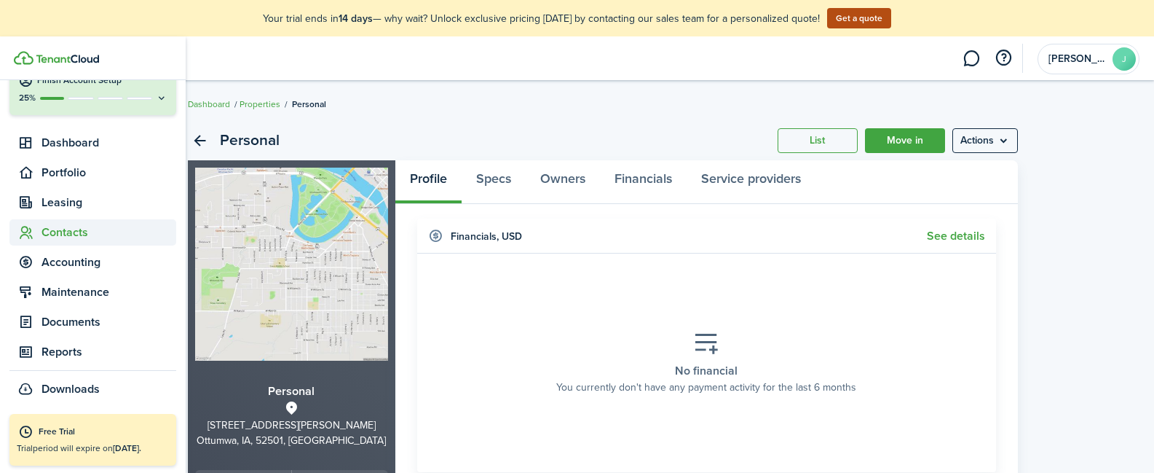
click at [59, 237] on span "Contacts" at bounding box center [109, 232] width 135 height 17
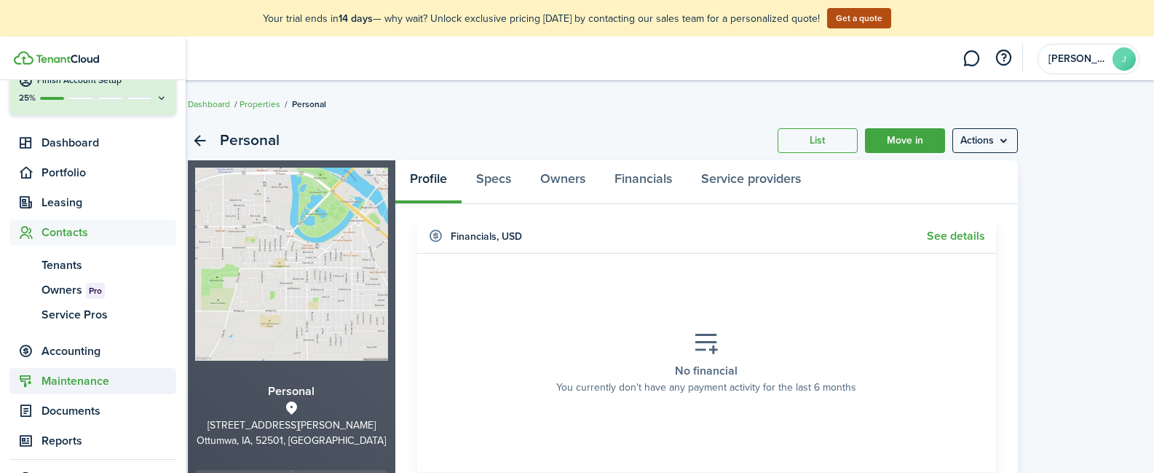
click at [66, 382] on span "Maintenance" at bounding box center [109, 380] width 135 height 17
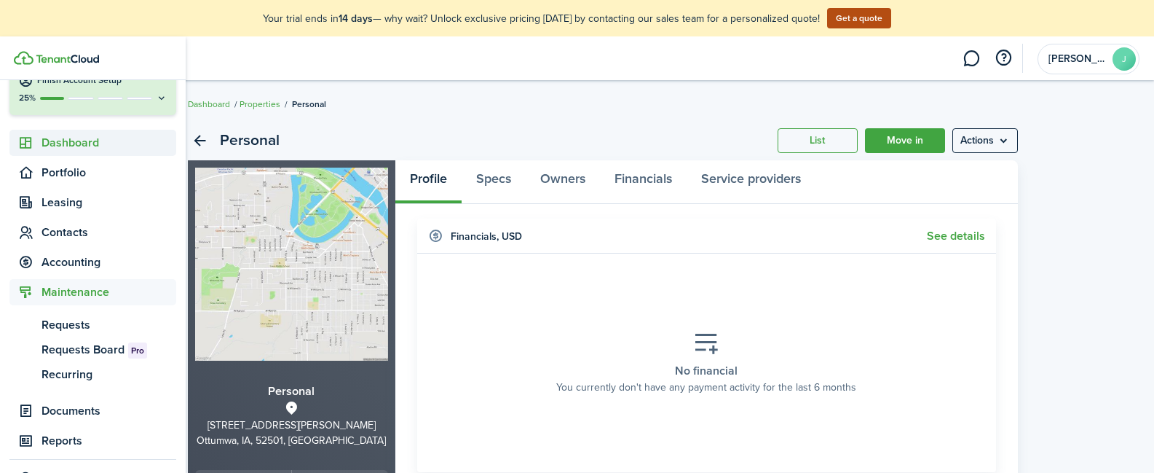
click at [64, 149] on span "Dashboard" at bounding box center [109, 142] width 135 height 17
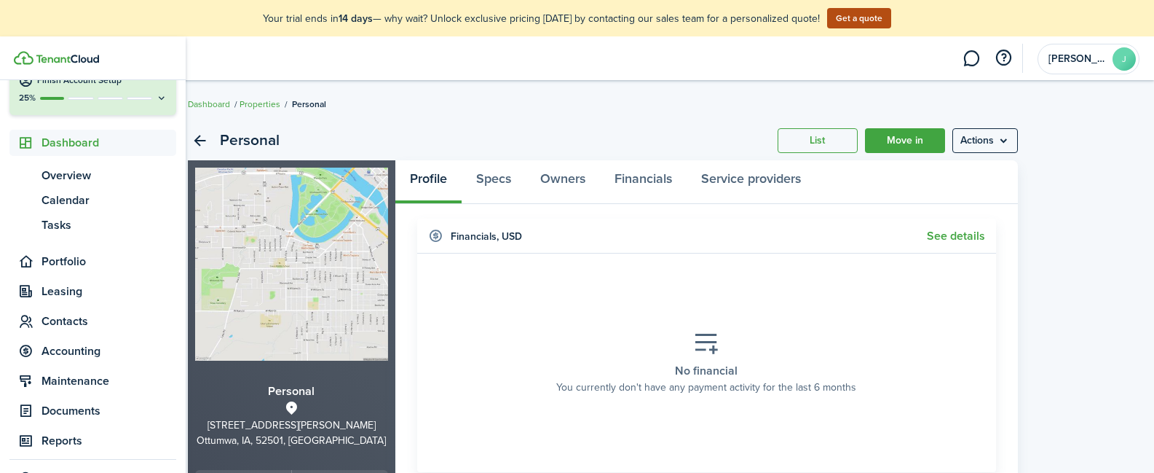
click at [63, 146] on span "Dashboard" at bounding box center [109, 142] width 135 height 17
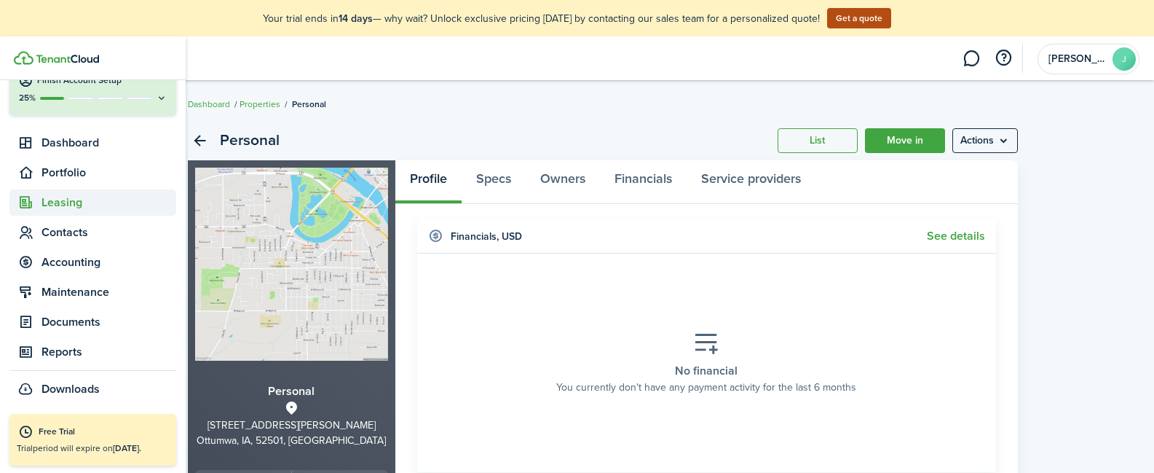
click at [71, 197] on span "Leasing" at bounding box center [109, 202] width 135 height 17
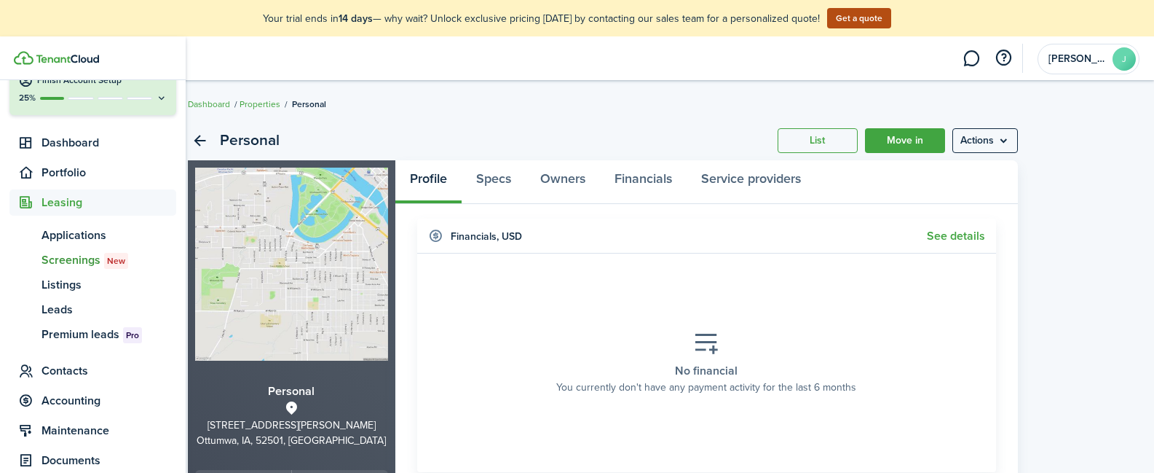
click at [79, 254] on span "Screenings New" at bounding box center [109, 259] width 135 height 17
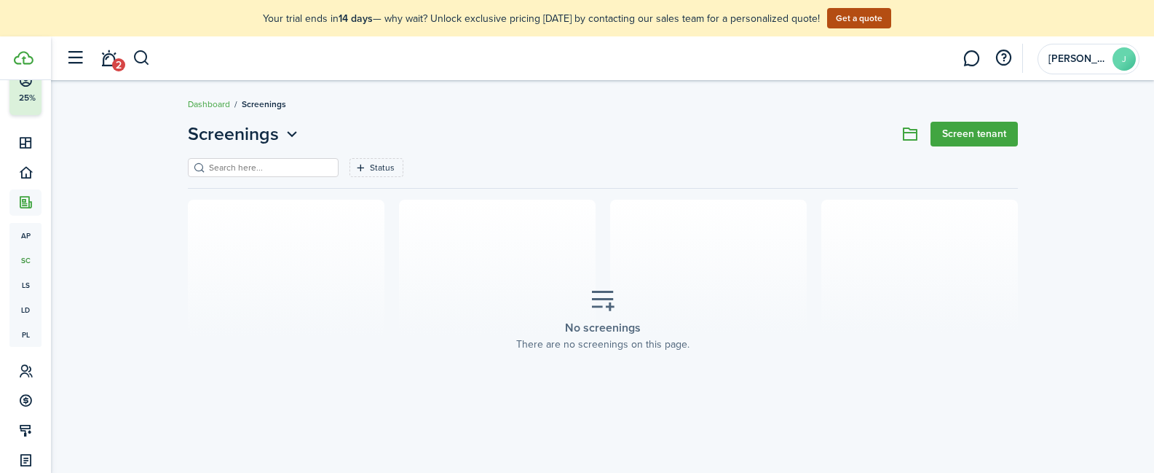
click at [1007, 133] on link "Screen tenant" at bounding box center [974, 134] width 87 height 25
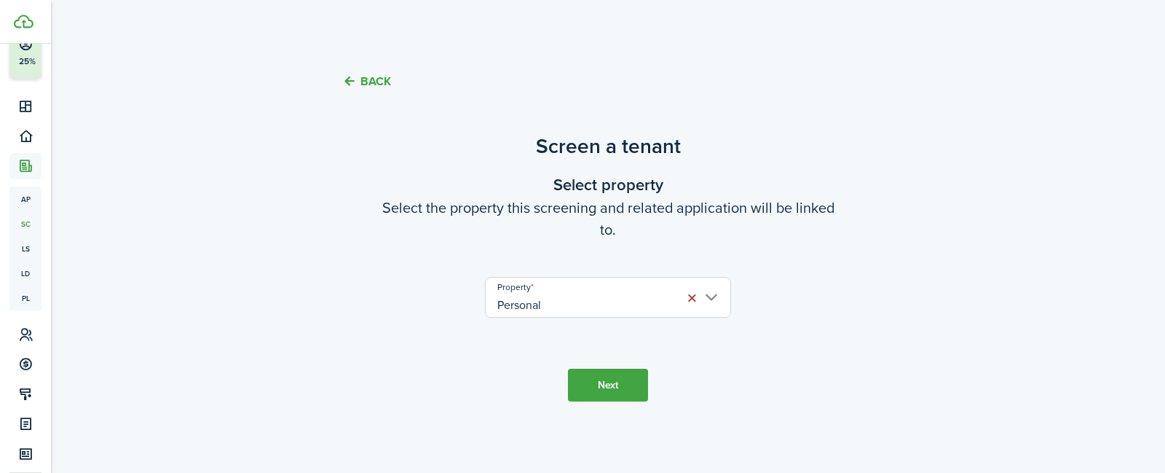
click at [612, 384] on button "Next" at bounding box center [608, 384] width 80 height 33
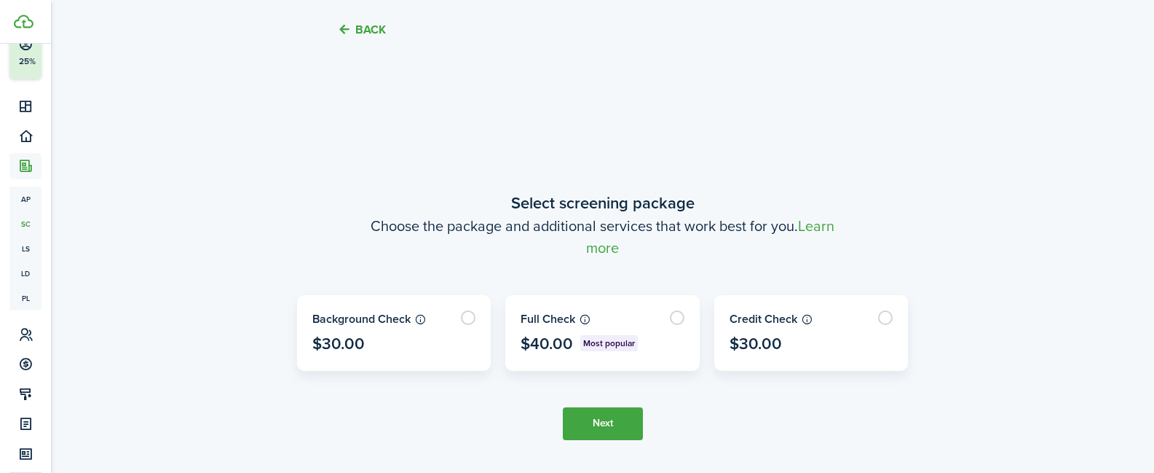
scroll to position [373, 0]
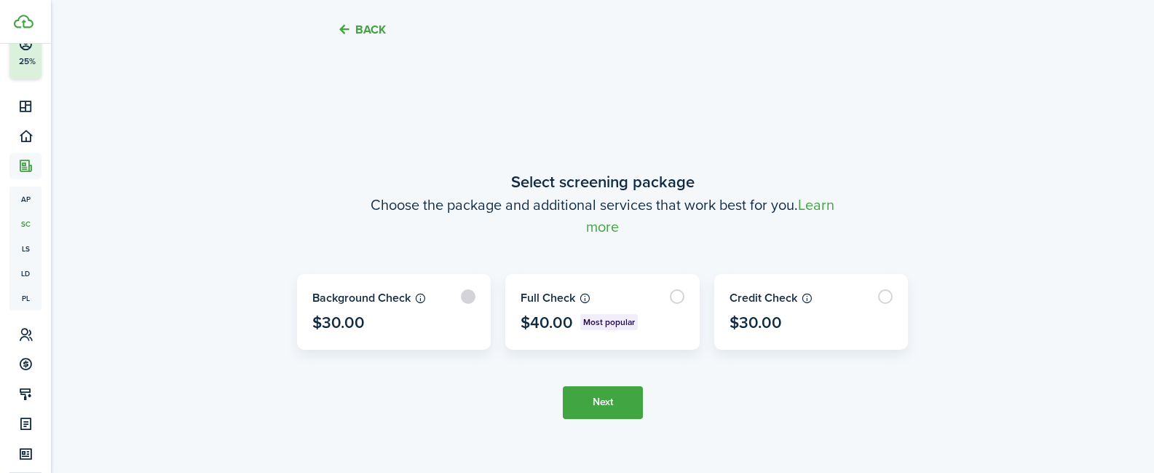
click at [467, 299] on label at bounding box center [394, 312] width 193 height 74
radio input "true"
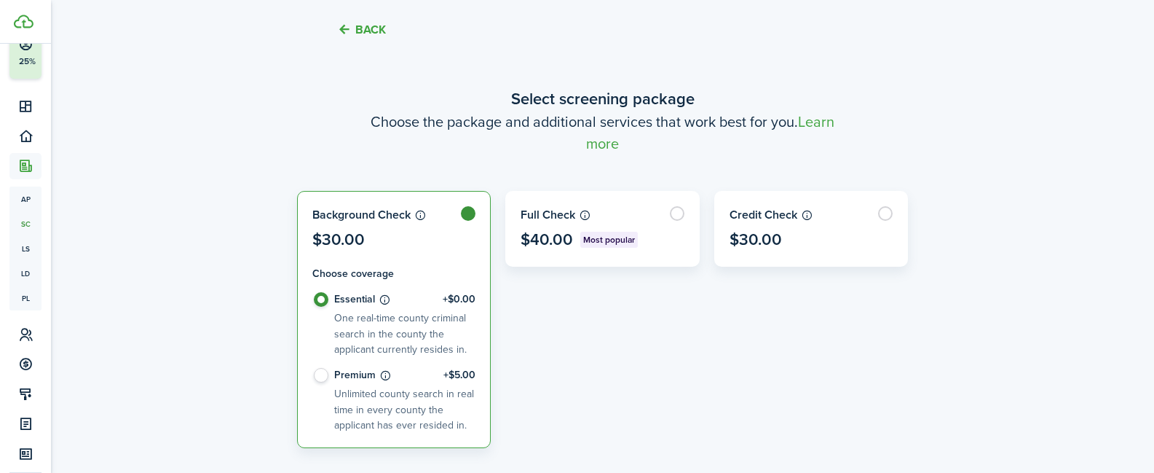
scroll to position [486, 0]
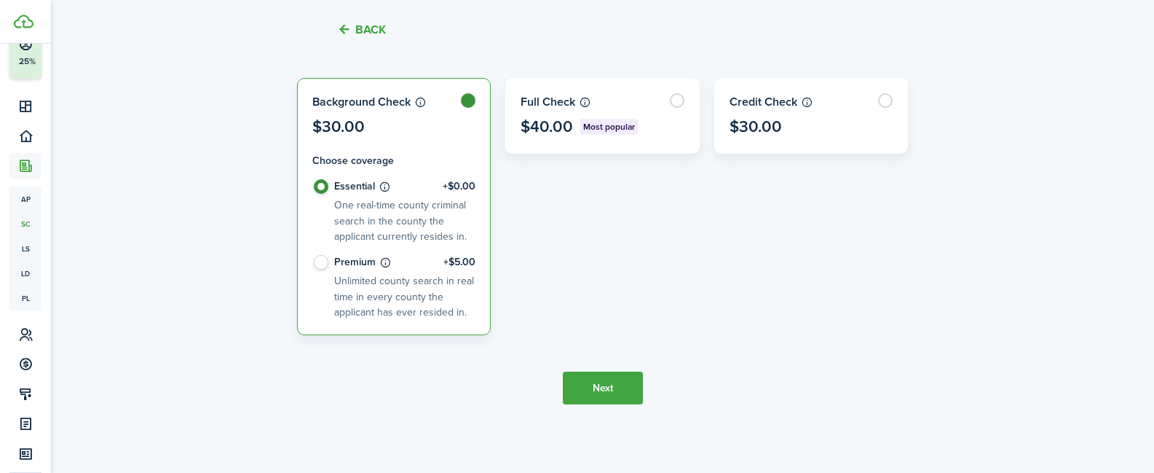
click at [605, 382] on button "Next" at bounding box center [603, 387] width 80 height 33
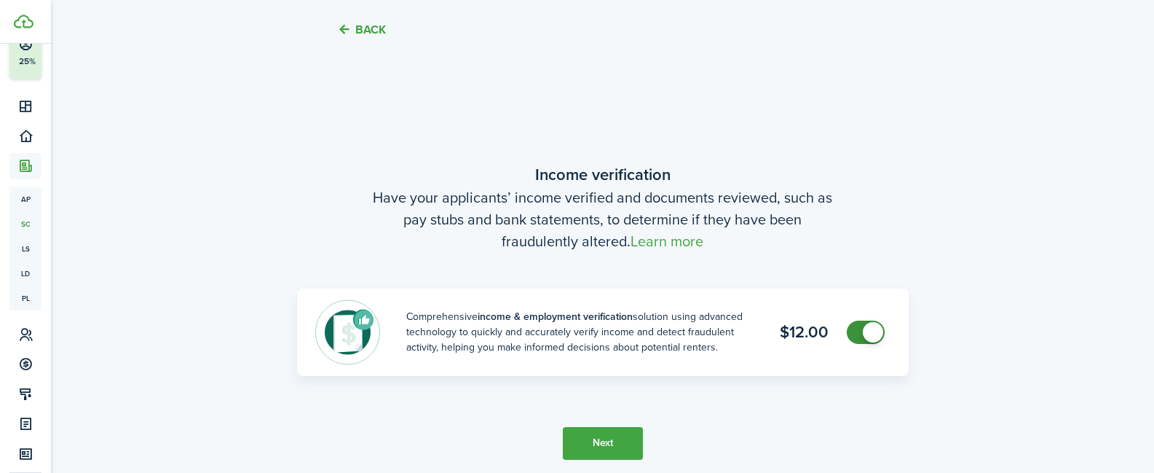
scroll to position [861, 0]
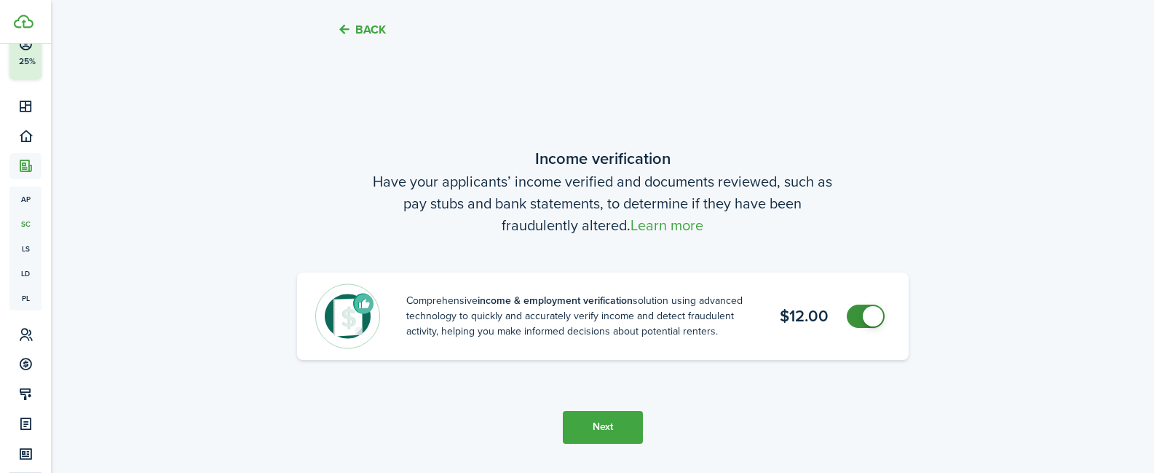
checkbox input "false"
click at [872, 312] on span at bounding box center [873, 316] width 20 height 20
click at [620, 423] on button "Next" at bounding box center [603, 427] width 80 height 33
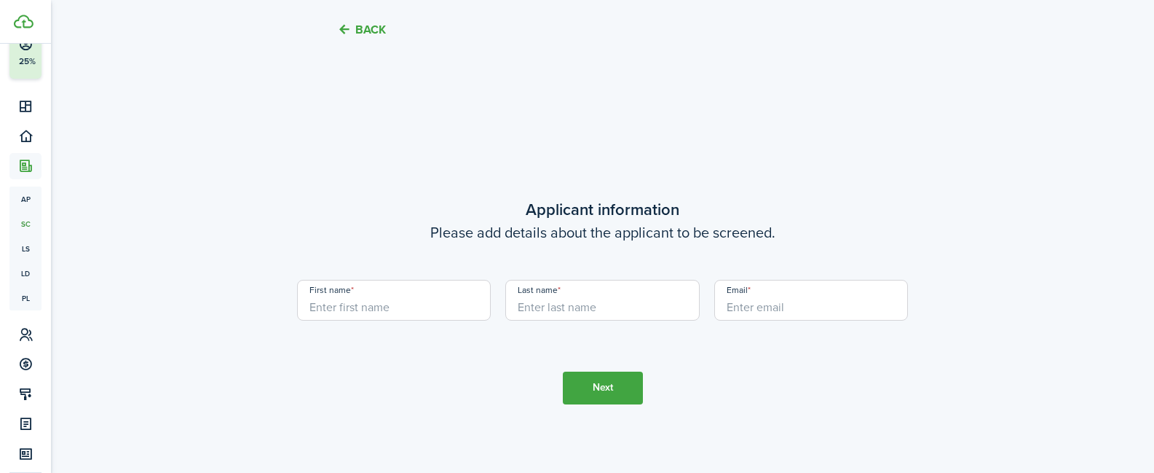
scroll to position [1333, 0]
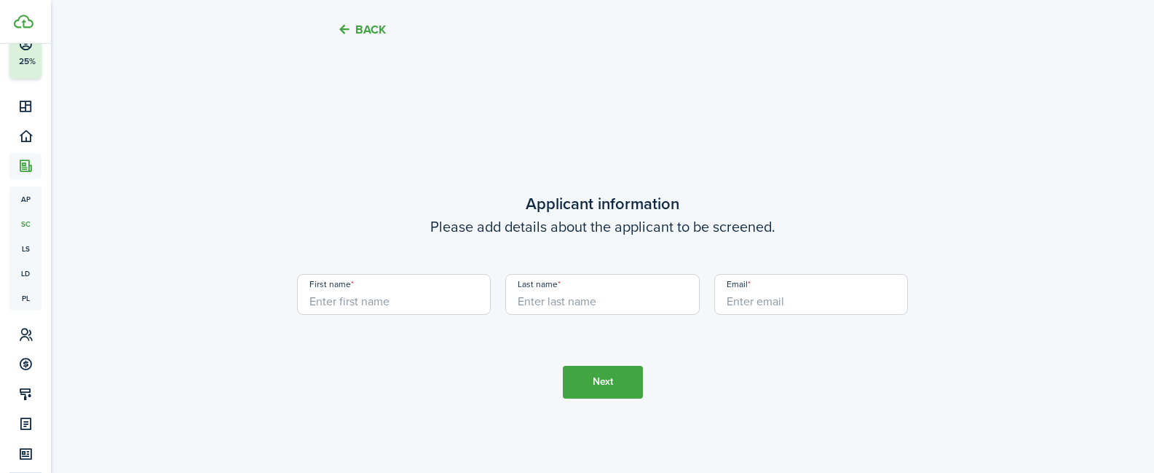
click at [421, 304] on input "First name" at bounding box center [394, 294] width 194 height 41
type input "[PERSON_NAME]"
click at [834, 301] on input "Email" at bounding box center [811, 294] width 194 height 41
type input "H"
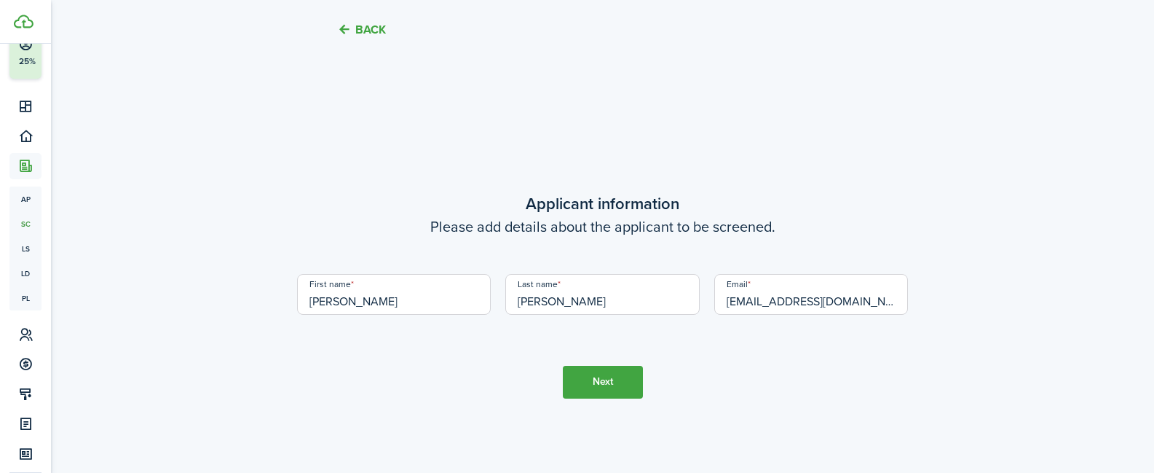
type input "[EMAIL_ADDRESS][DOMAIN_NAME]"
click at [633, 380] on button "Next" at bounding box center [603, 382] width 80 height 33
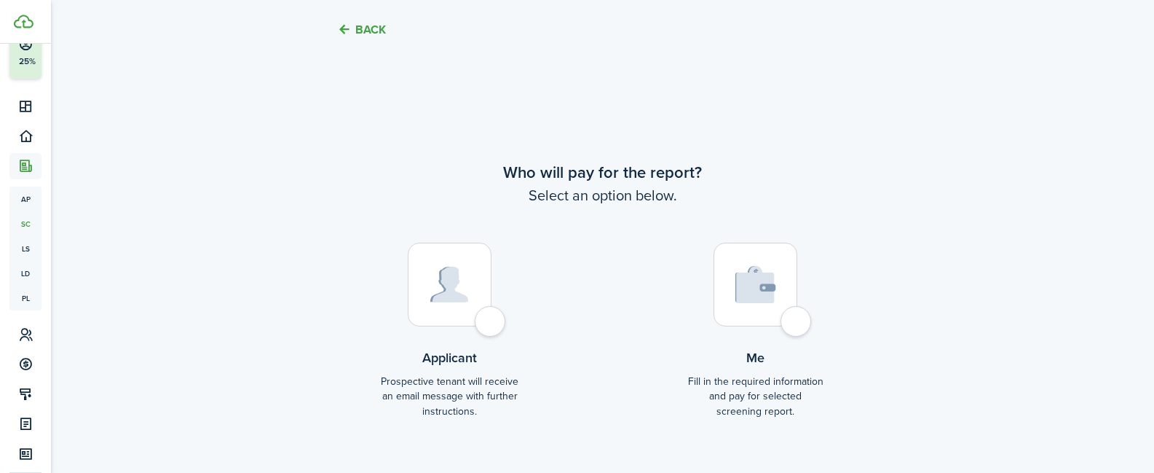
scroll to position [1903, 0]
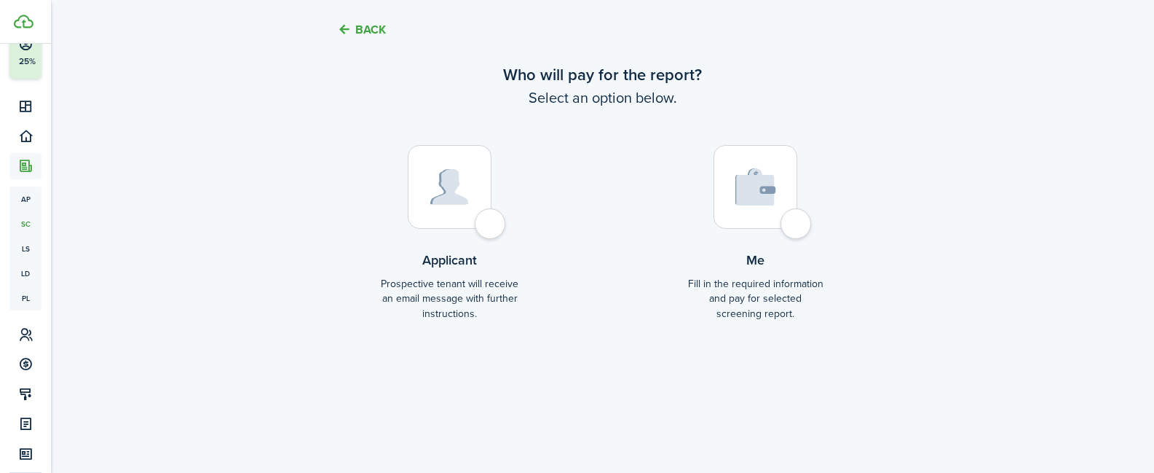
click at [491, 221] on div at bounding box center [450, 187] width 84 height 84
radio input "true"
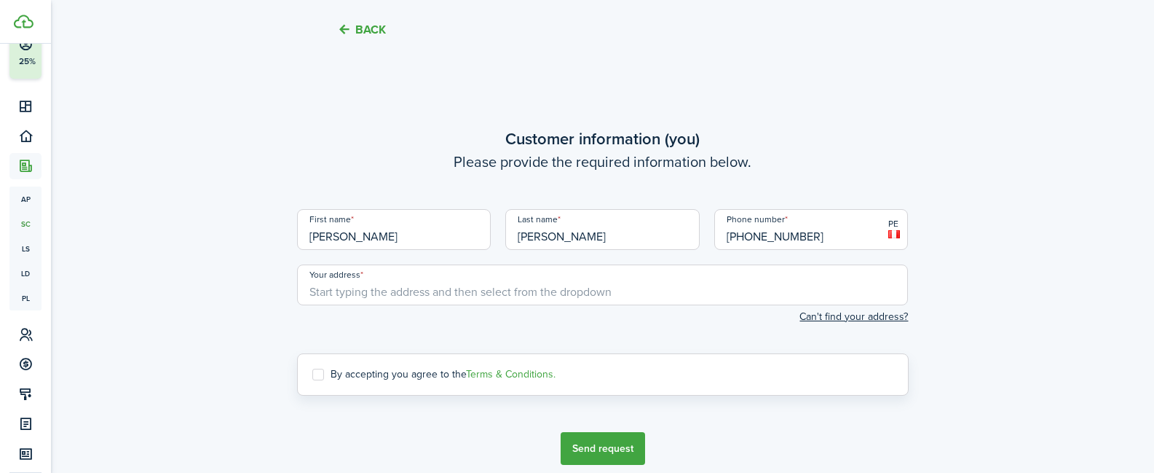
scroll to position [2278, 0]
click at [495, 298] on input "Your address" at bounding box center [603, 284] width 612 height 41
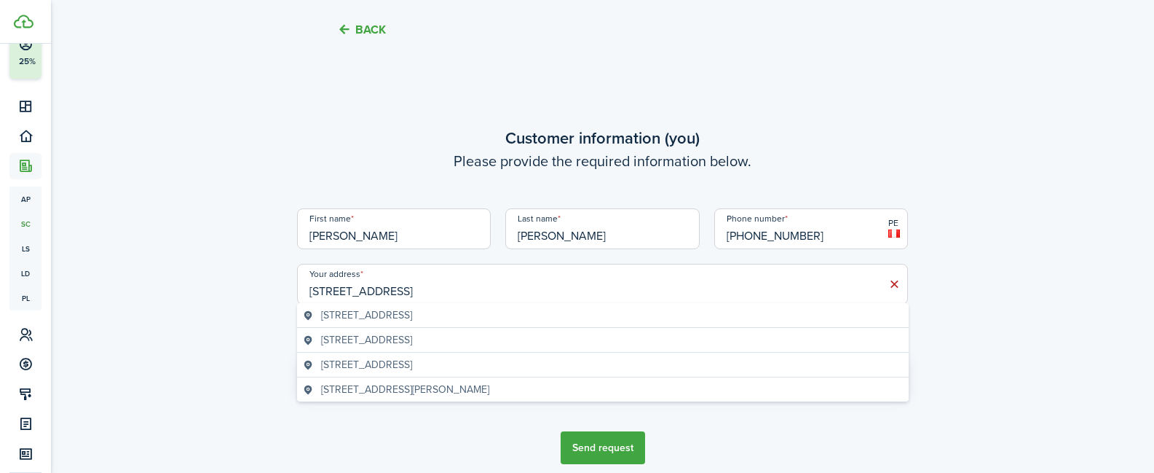
click at [412, 313] on span "[STREET_ADDRESS]" at bounding box center [366, 314] width 91 height 15
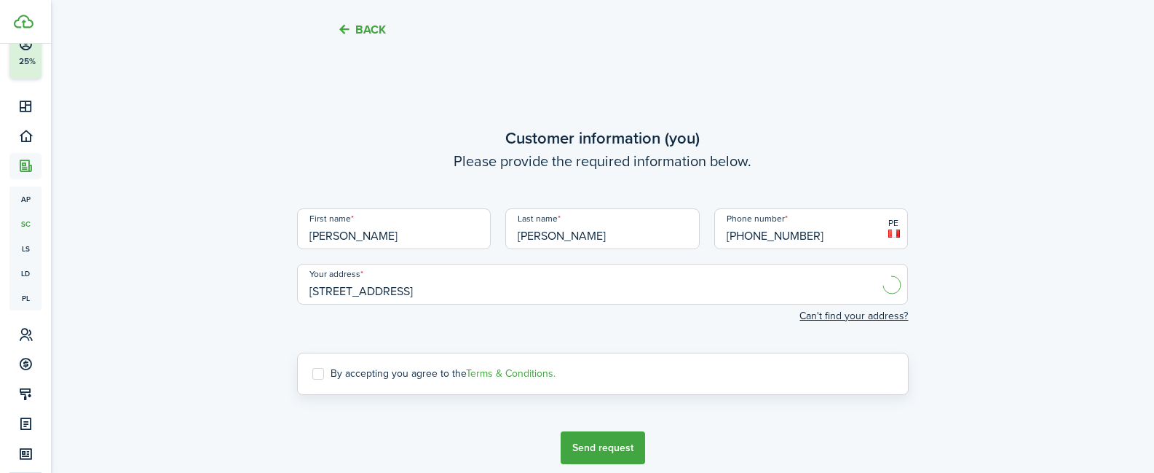
type input "[STREET_ADDRESS]"
click at [315, 374] on label "By accepting you agree to the Terms & Conditions." at bounding box center [433, 374] width 243 height 12
click at [312, 374] on input "By accepting you agree to the Terms & Conditions." at bounding box center [312, 374] width 1 height 1
checkbox input "true"
click at [584, 440] on button "Send request" at bounding box center [603, 447] width 84 height 33
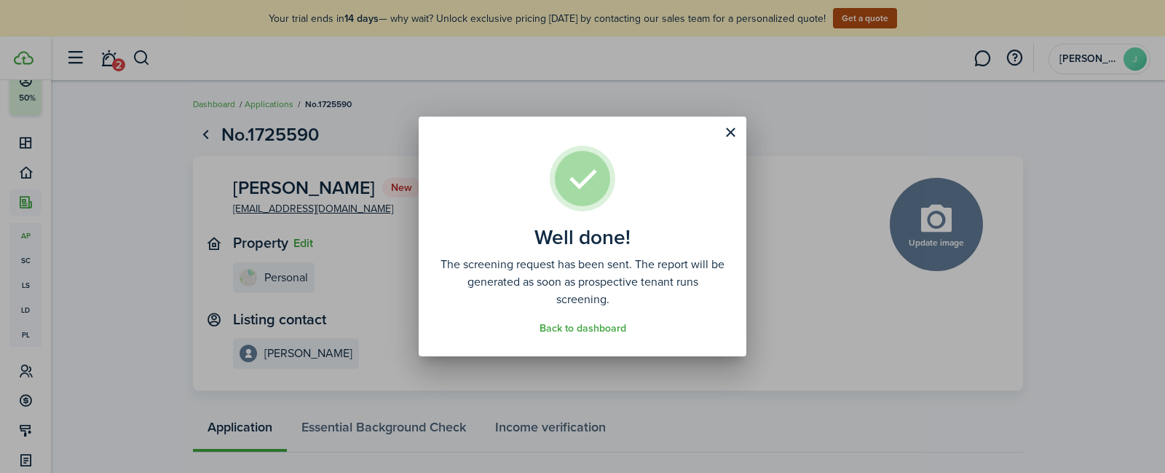
click at [735, 130] on button "Close modal" at bounding box center [730, 132] width 25 height 25
